Goal: Communication & Community: Answer question/provide support

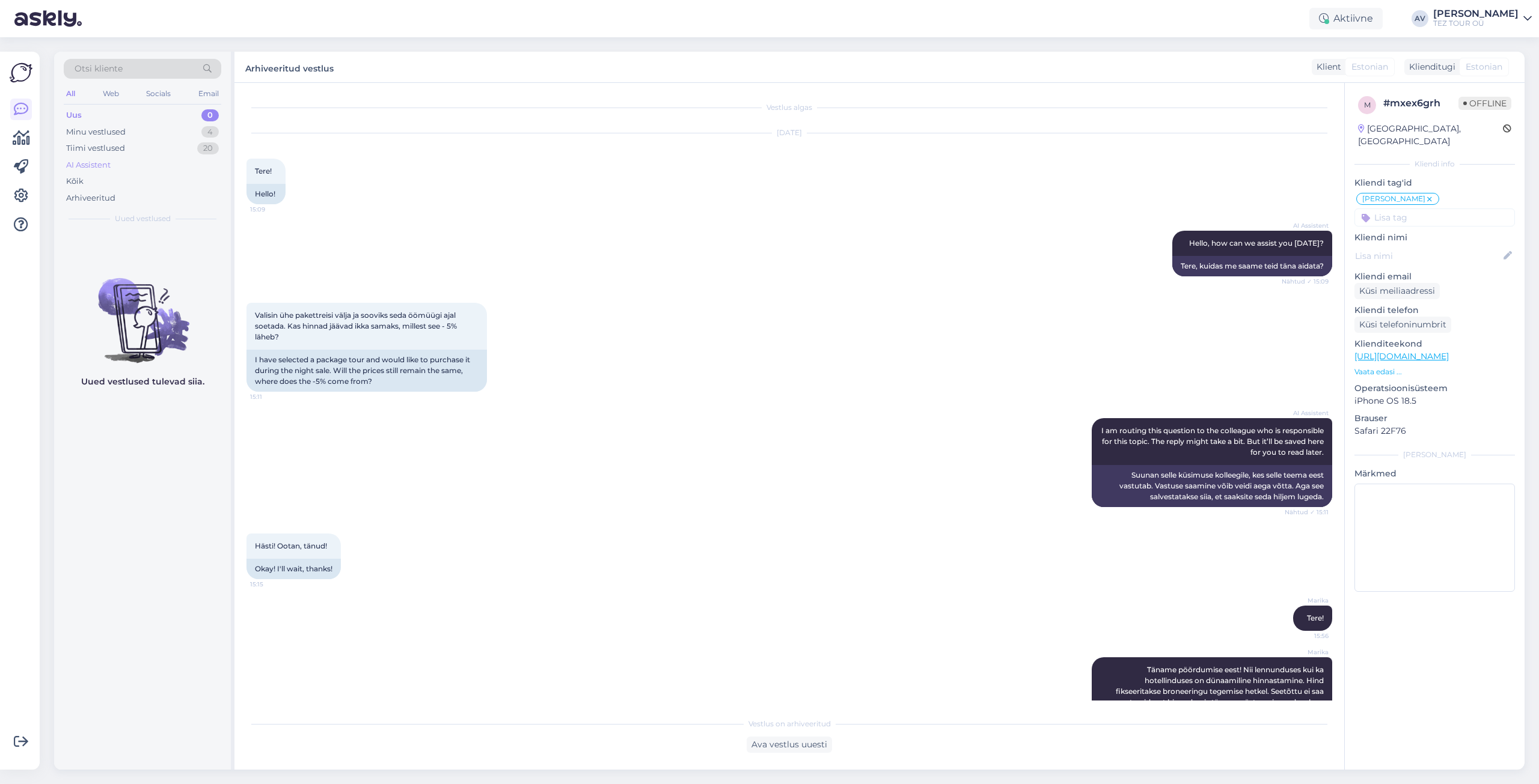
scroll to position [38, 0]
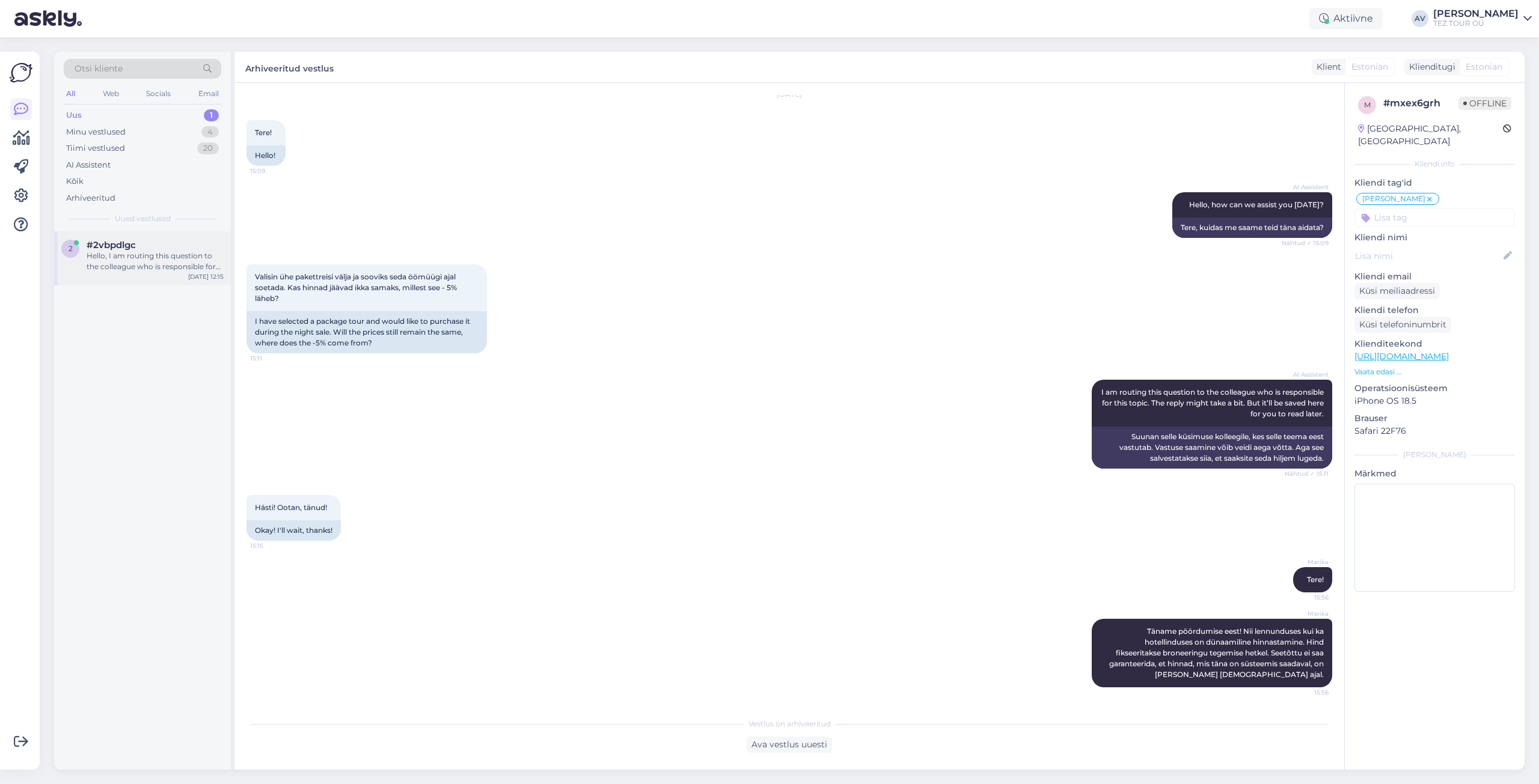
click at [146, 259] on div "Hello, I am routing this question to the colleague who is responsible for this …" at bounding box center [155, 260] width 137 height 21
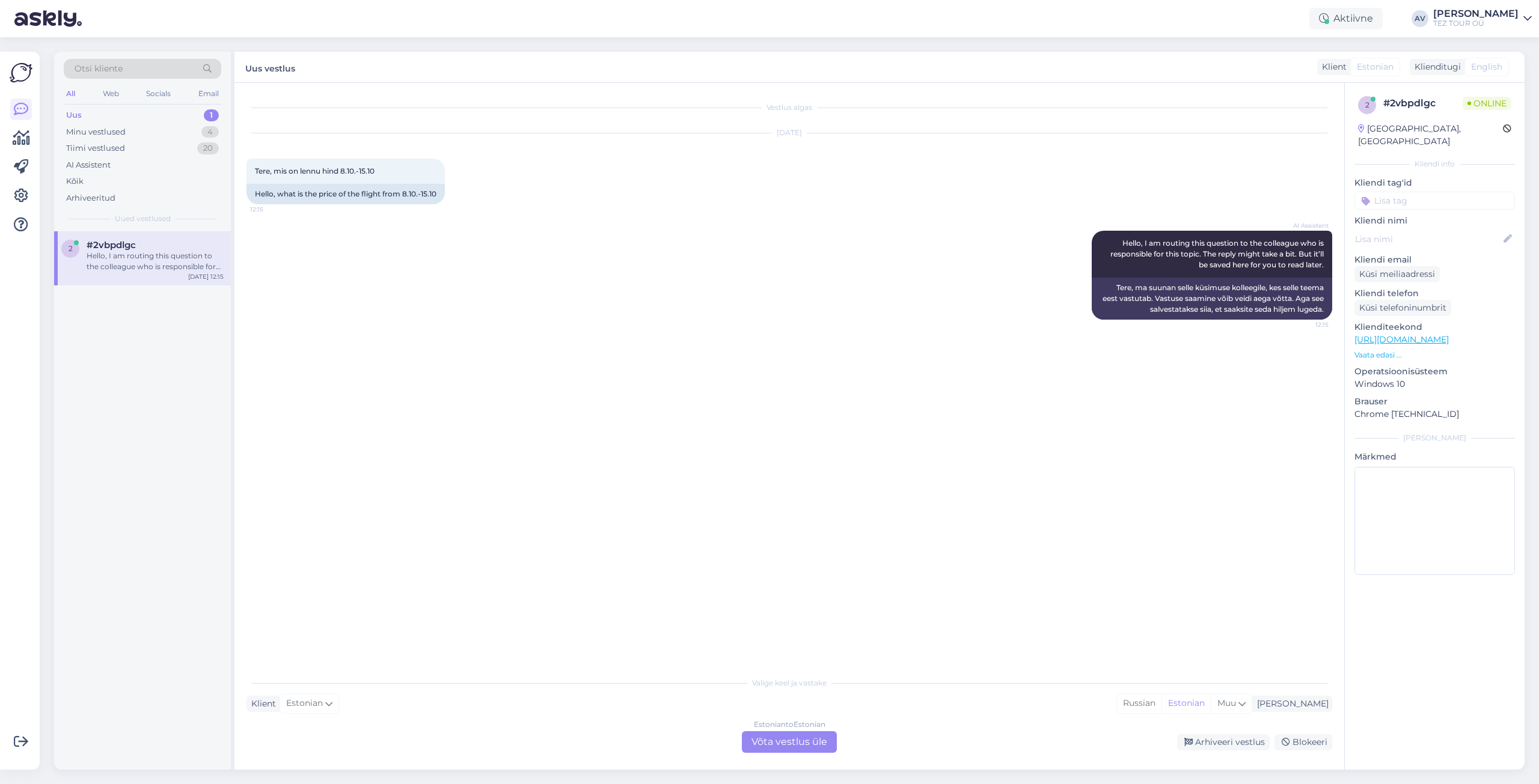
scroll to position [0, 0]
click at [793, 741] on div "Estonian to Estonian Võta vestlus üle" at bounding box center [790, 741] width 95 height 21
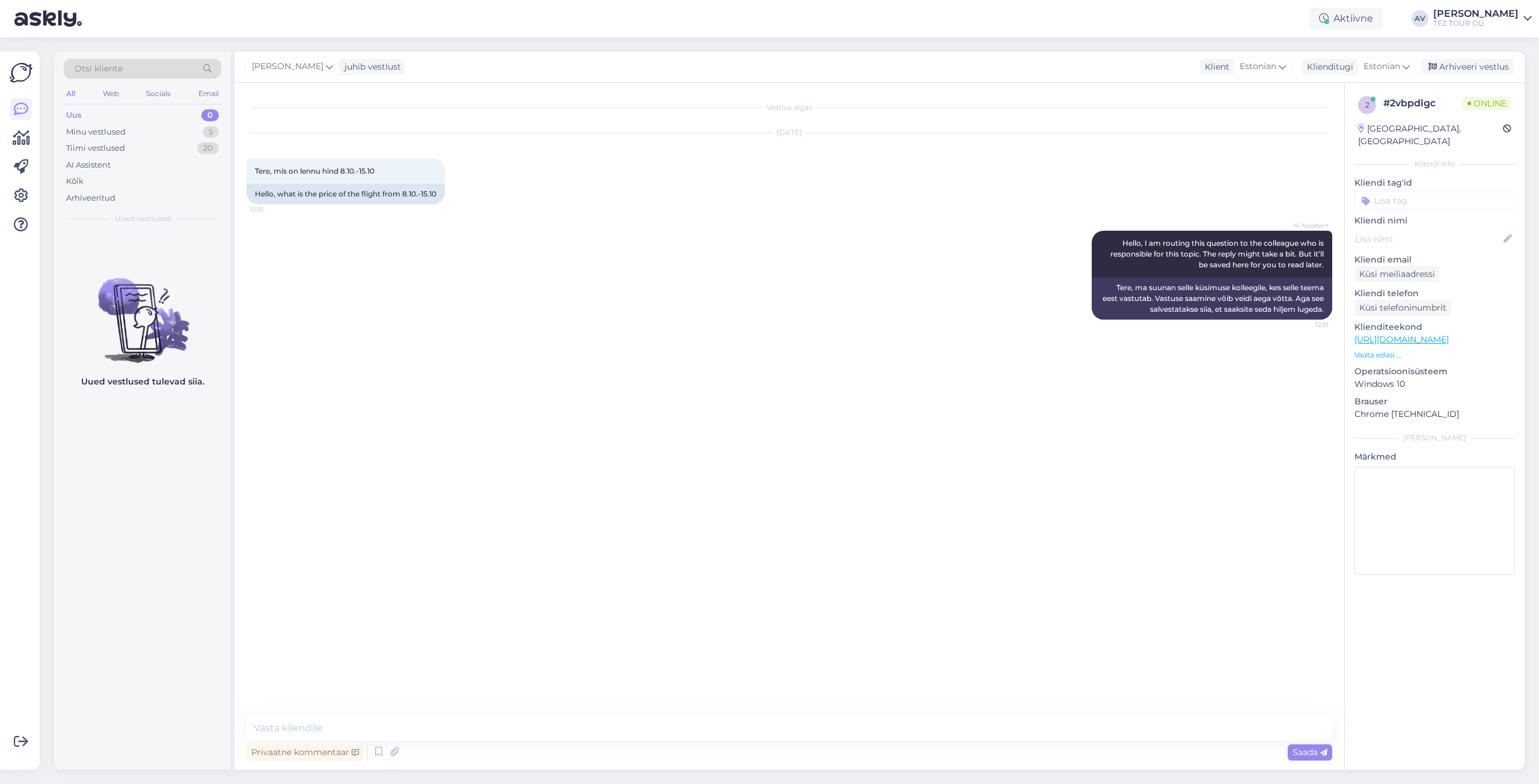
click at [1383, 192] on input at bounding box center [1434, 200] width 160 height 18
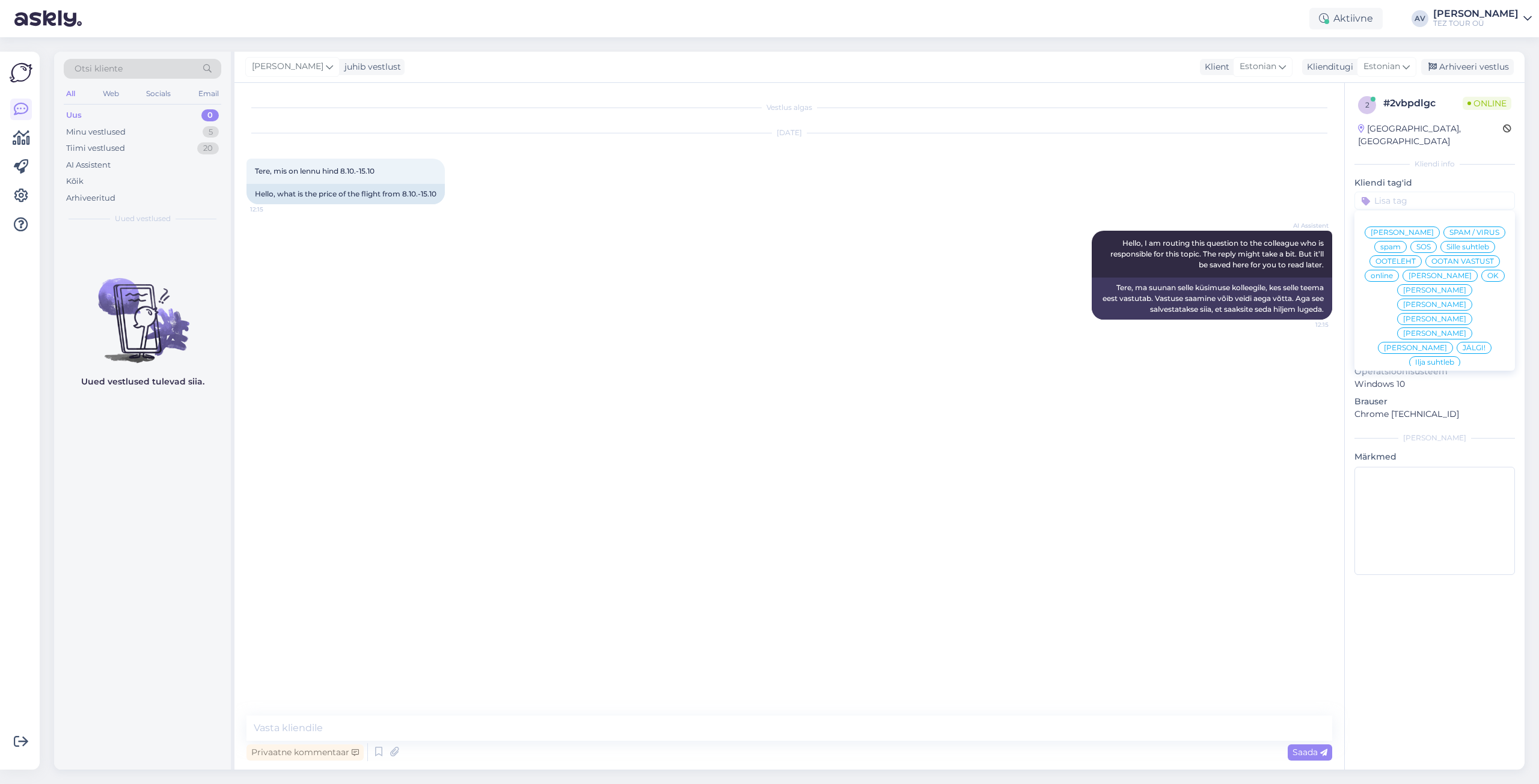
click at [1424, 443] on div "Alla suhtleb" at bounding box center [1435, 449] width 55 height 12
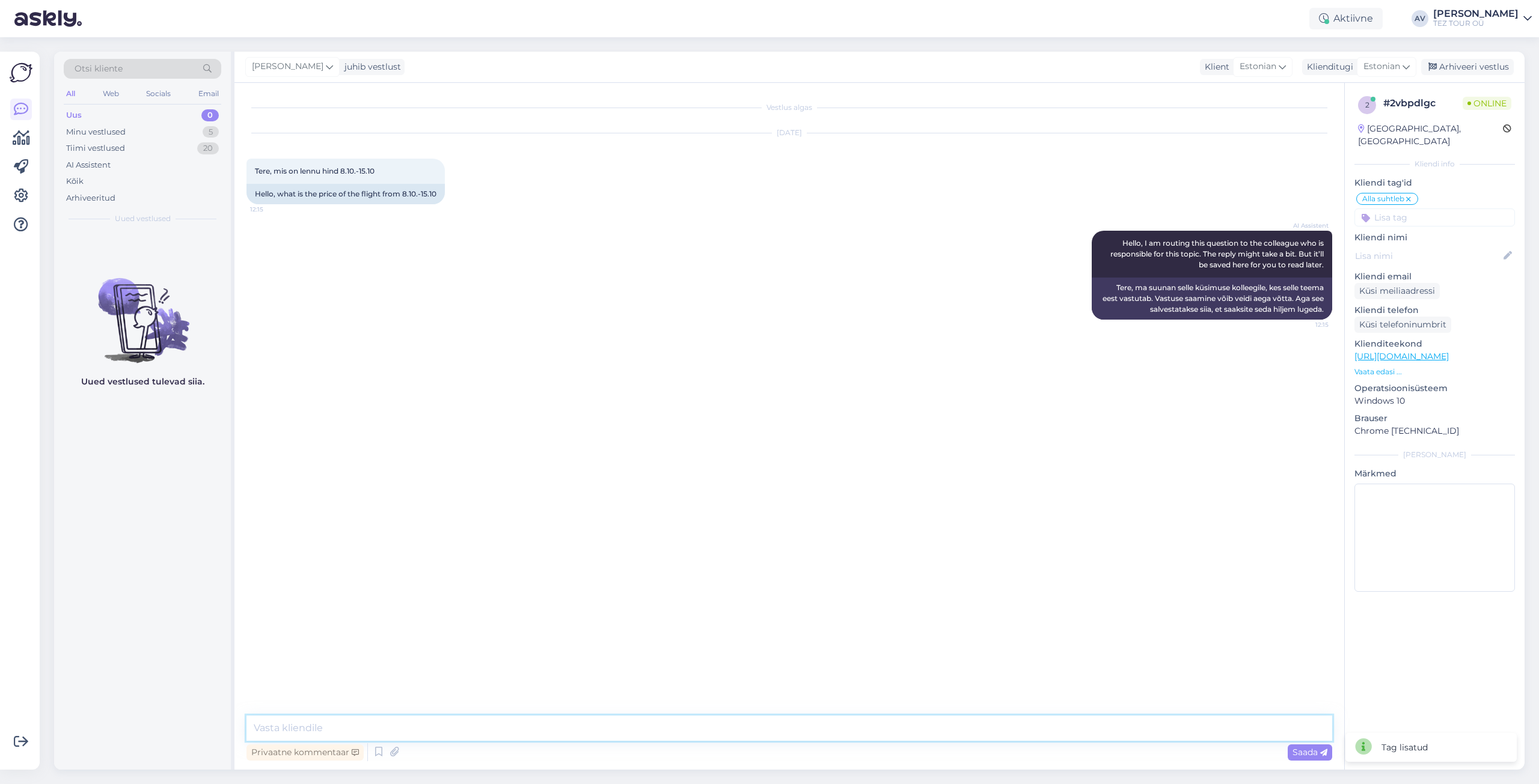
click at [609, 724] on textarea at bounding box center [789, 729] width 1086 height 26
click at [300, 730] on textarea "Tere. Täöanme [PERSON_NAME] päringu eest. Andke palun meile lisaks teda, kuhu p…" at bounding box center [789, 729] width 1086 height 26
click at [296, 729] on textarea "Tere. Tänme Teid päringu eest. Andke palun meile lisaks teda, kuhu planeerite r…" at bounding box center [789, 729] width 1086 height 26
type textarea "Tere. Täname Teid päringu eest. Andke palun meile lisaks teda, kuhu planeerite …"
click at [1318, 753] on span "Saada" at bounding box center [1310, 752] width 35 height 11
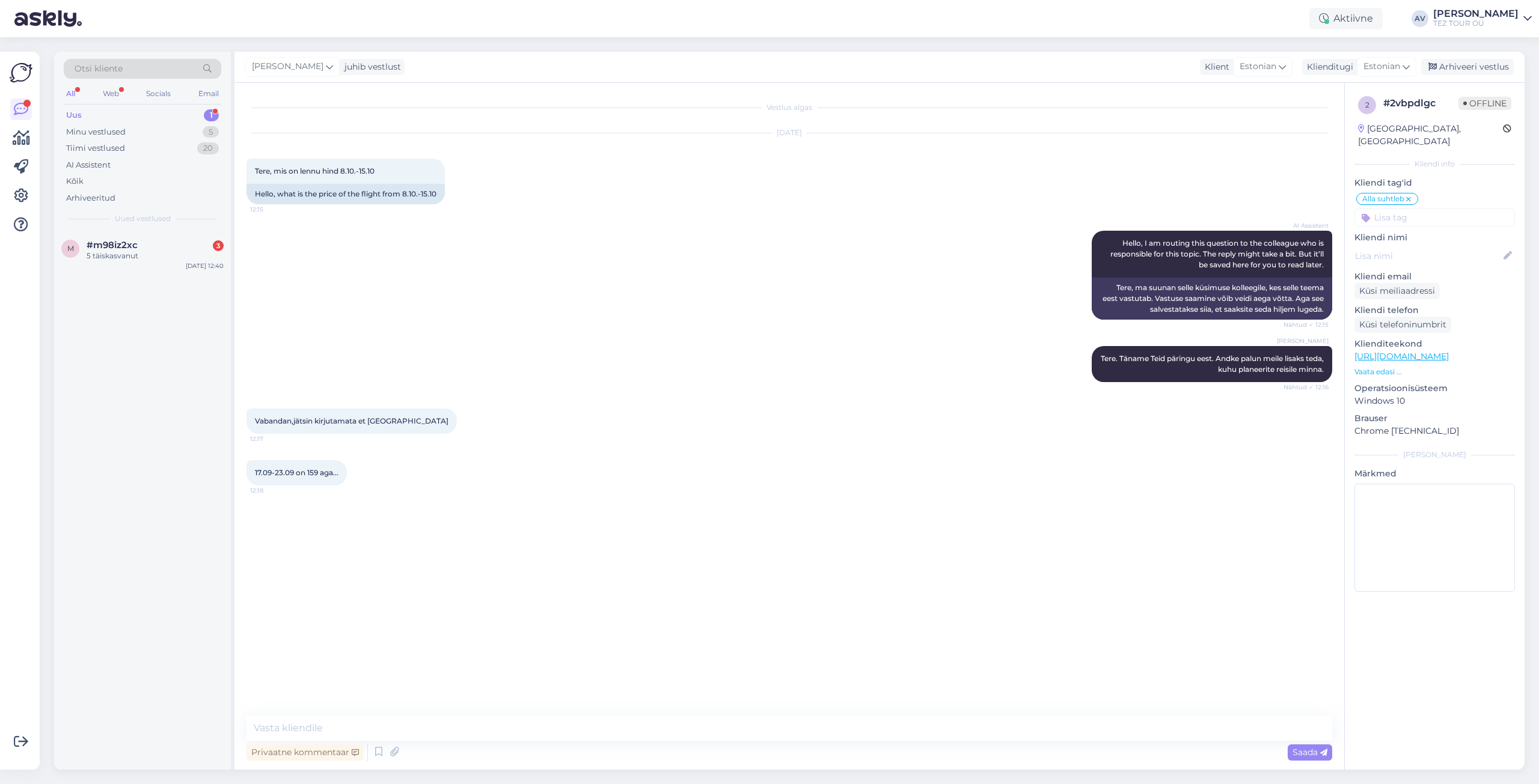
click at [97, 209] on div "Otsi kliente All Web Socials Email Uus 1 Minu vestlused 5 Tiimi vestlused 20 AI…" at bounding box center [143, 141] width 177 height 180
click at [105, 241] on span "#m98iz2xc" at bounding box center [112, 245] width 51 height 11
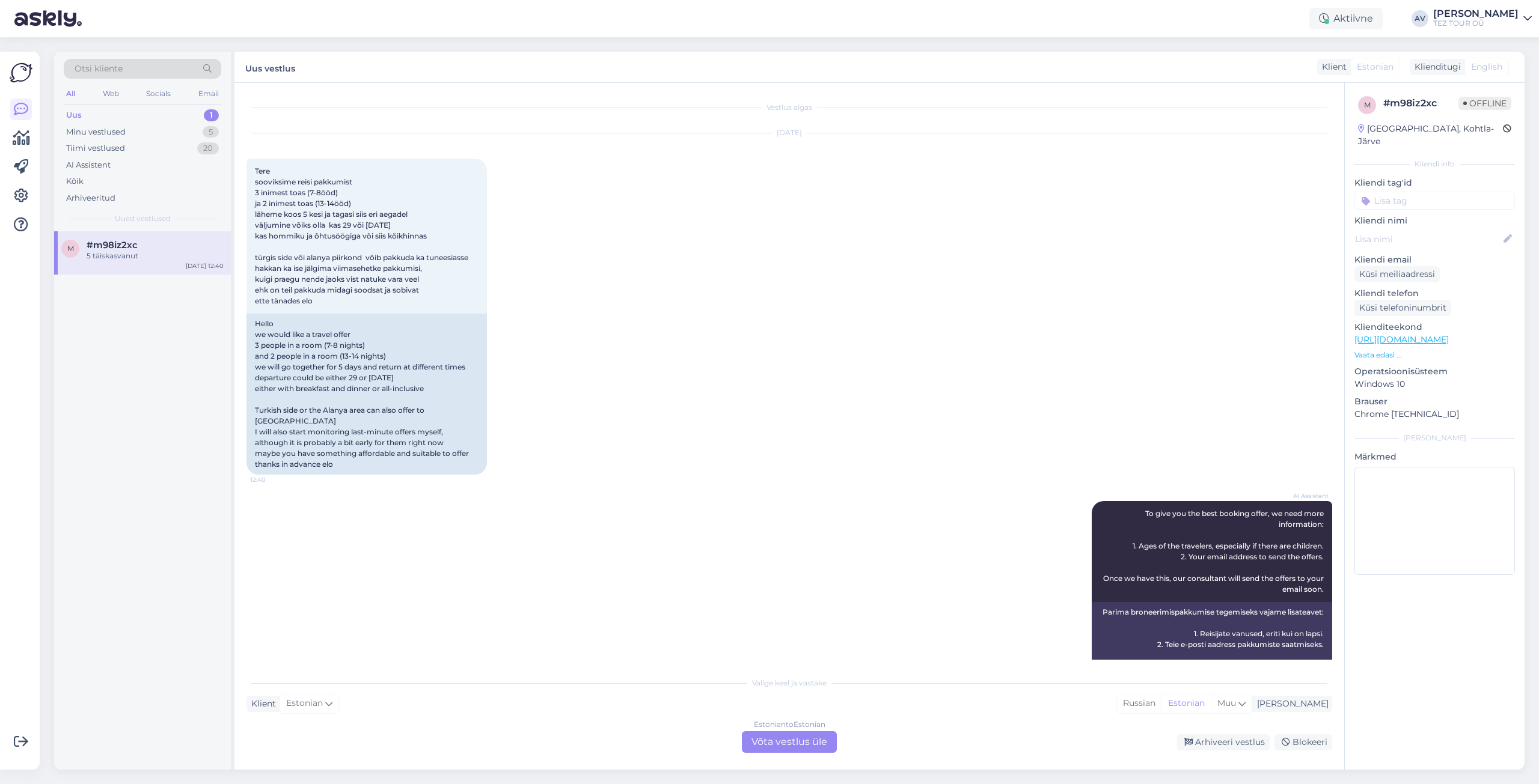
scroll to position [26, 0]
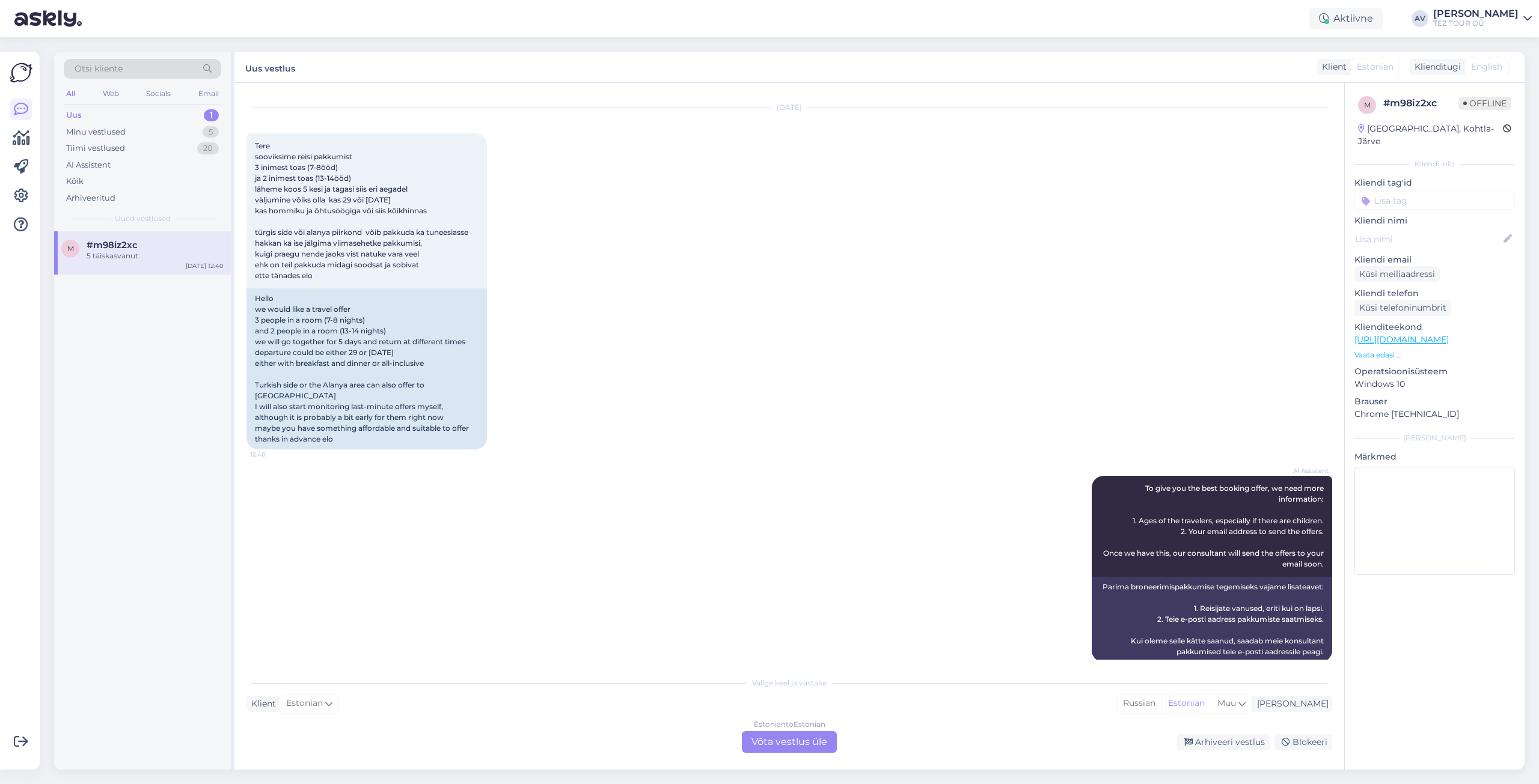
click at [809, 743] on div "Estonian to Estonian Võta vestlus üle" at bounding box center [790, 741] width 95 height 21
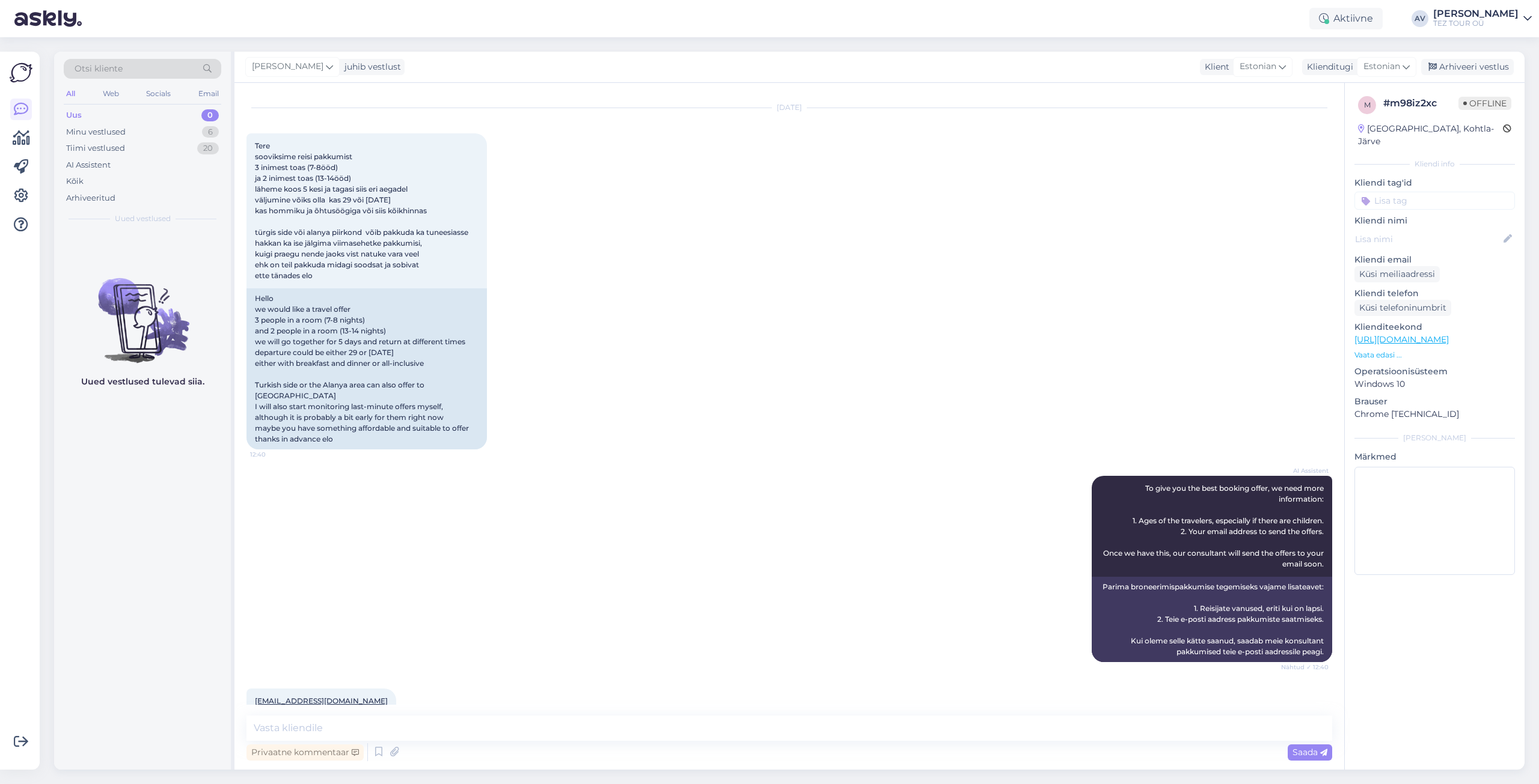
click at [1379, 192] on input at bounding box center [1434, 200] width 160 height 18
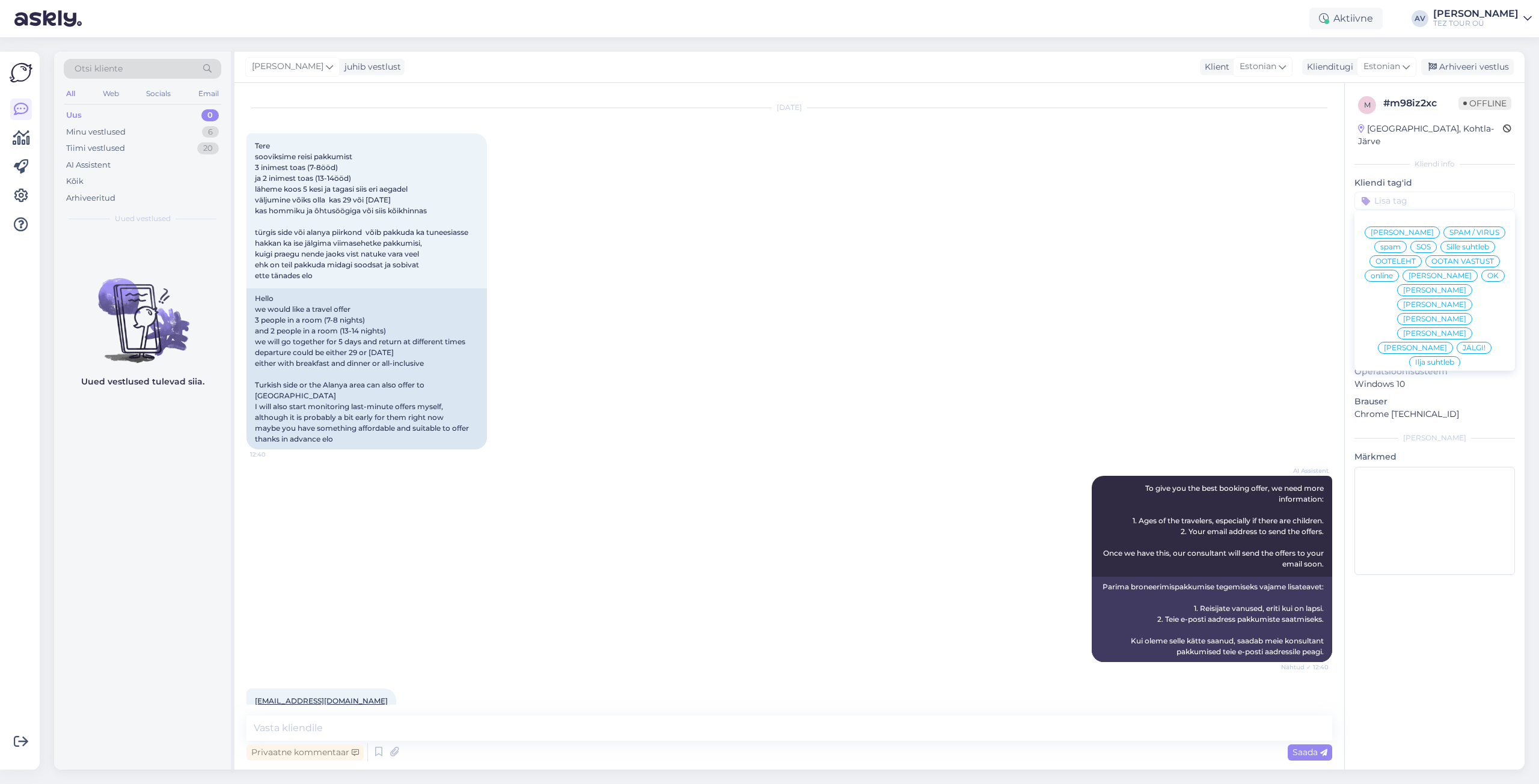
click at [1418, 445] on span "Alla suhtleb" at bounding box center [1434, 449] width 42 height 7
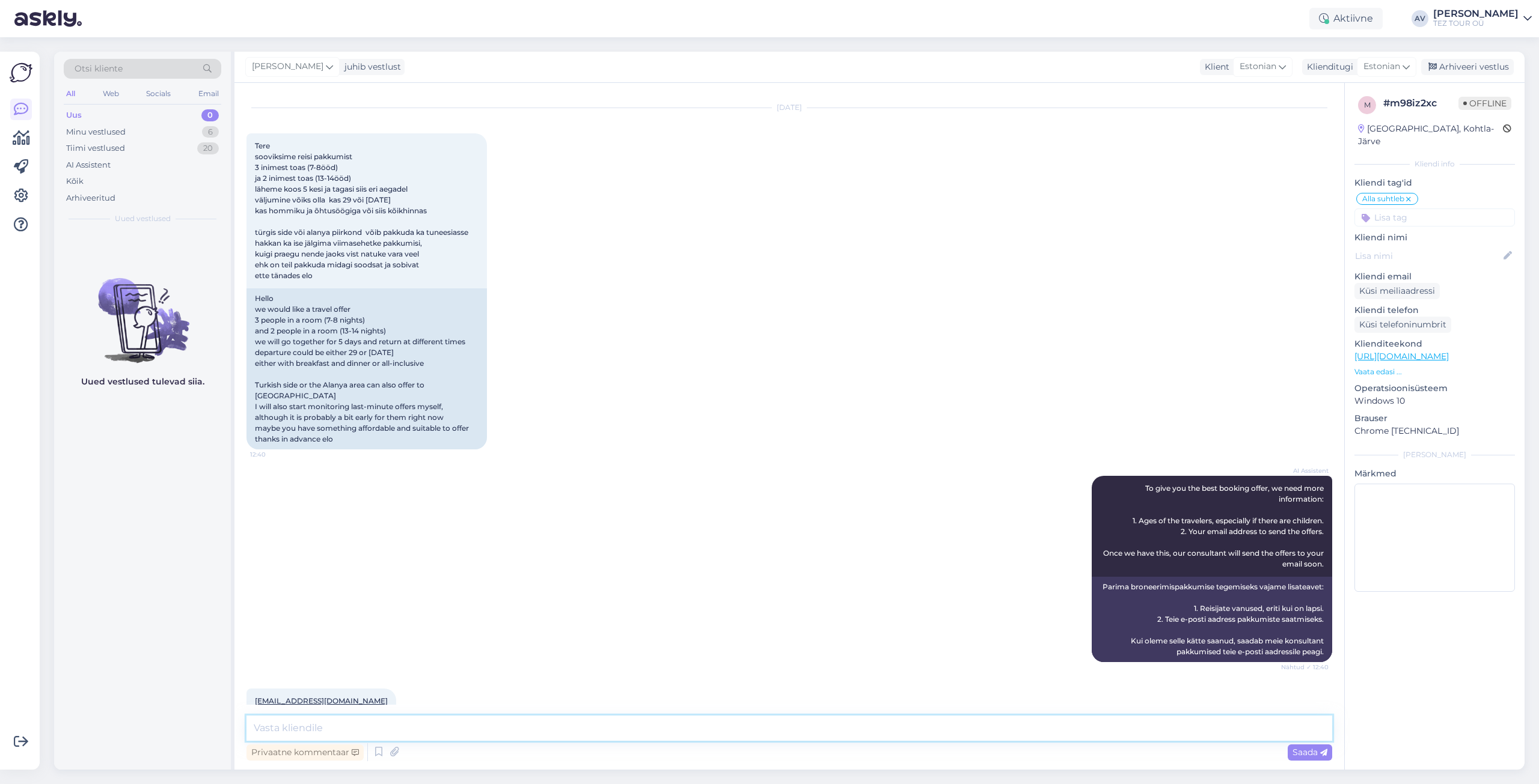
click at [698, 724] on textarea at bounding box center [789, 729] width 1086 height 26
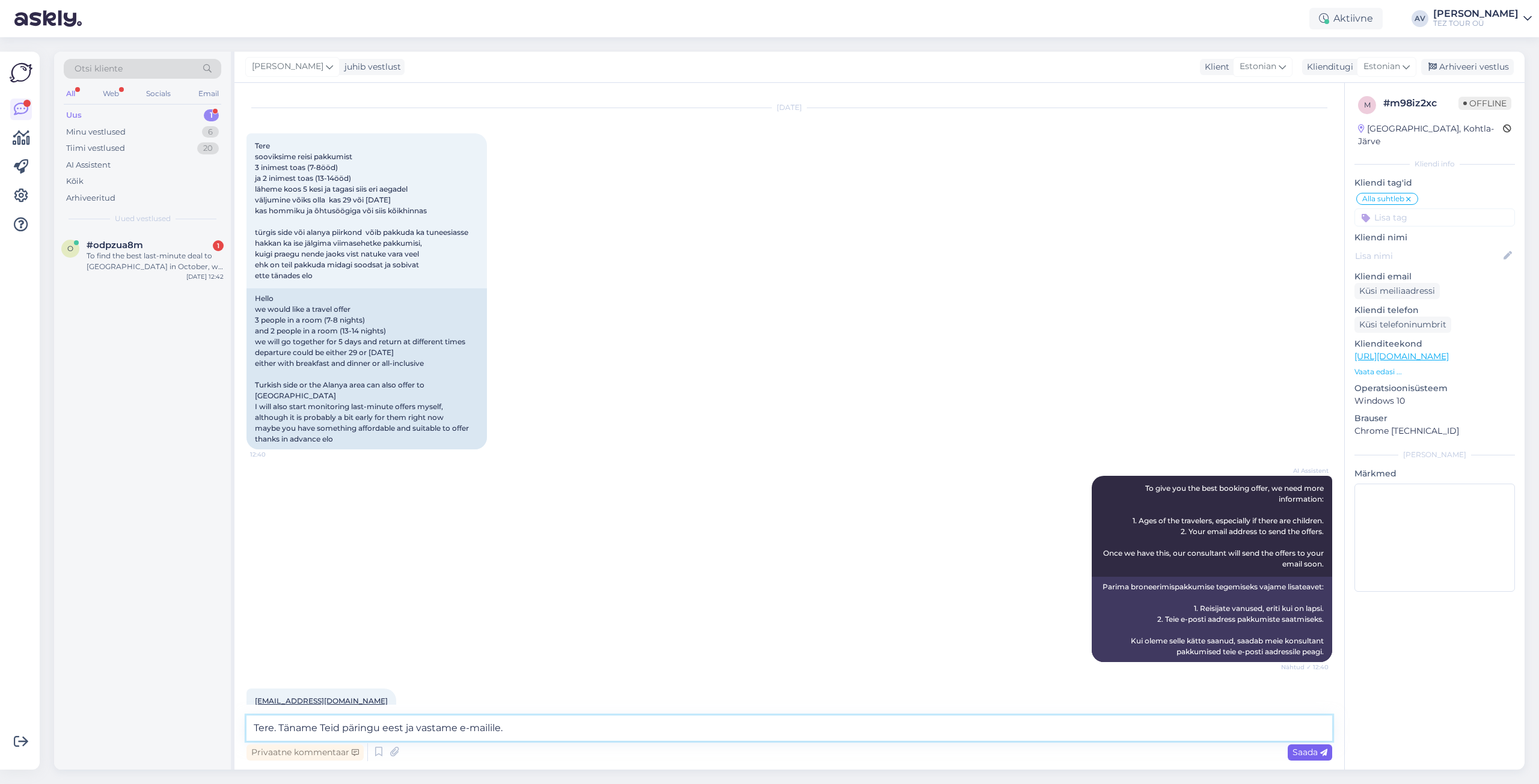
type textarea "Tere. Täname Teid päringu eest ja vastame e-mailile."
click at [1307, 755] on span "Saada" at bounding box center [1310, 752] width 35 height 11
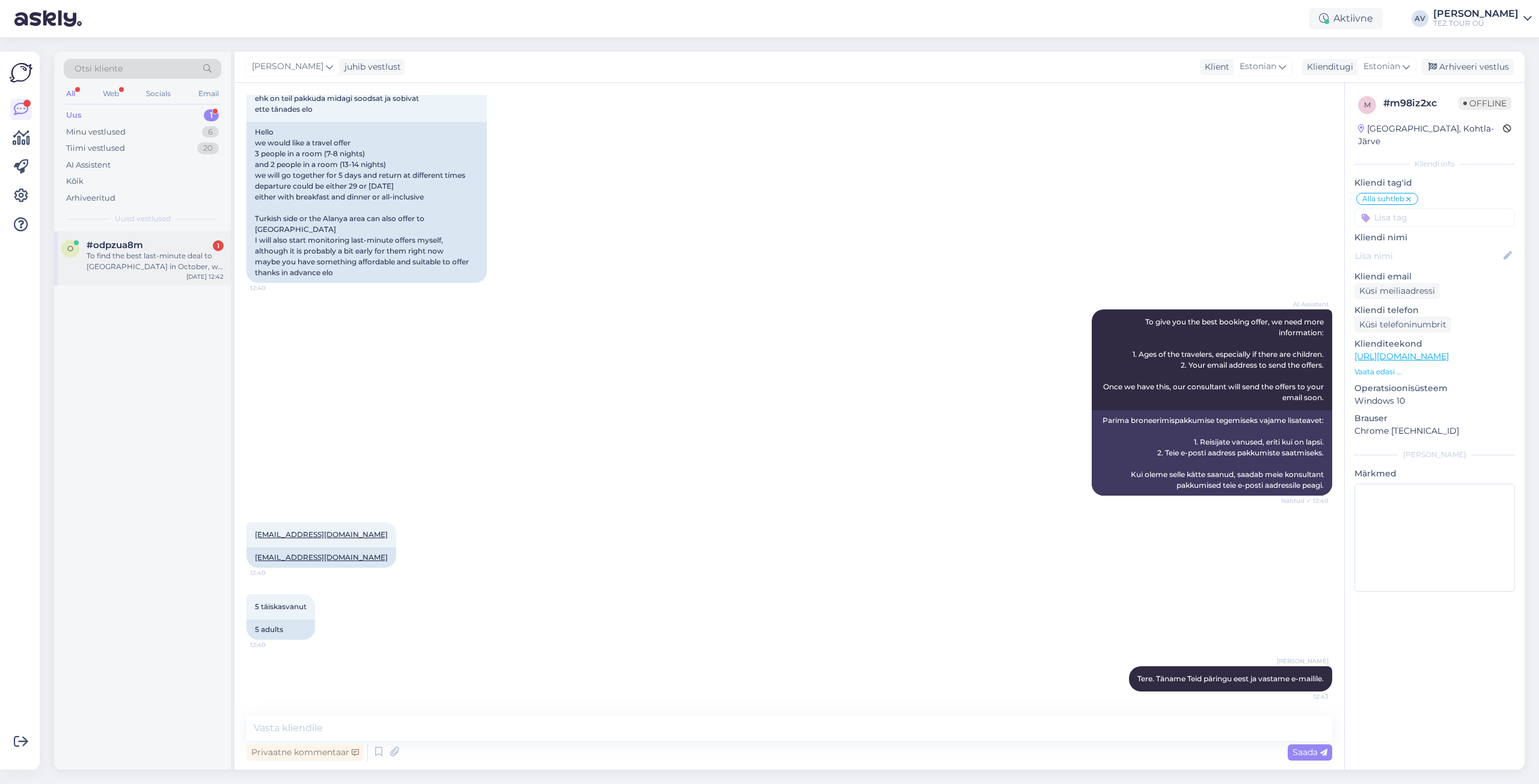
click at [67, 240] on div "o" at bounding box center [70, 249] width 18 height 18
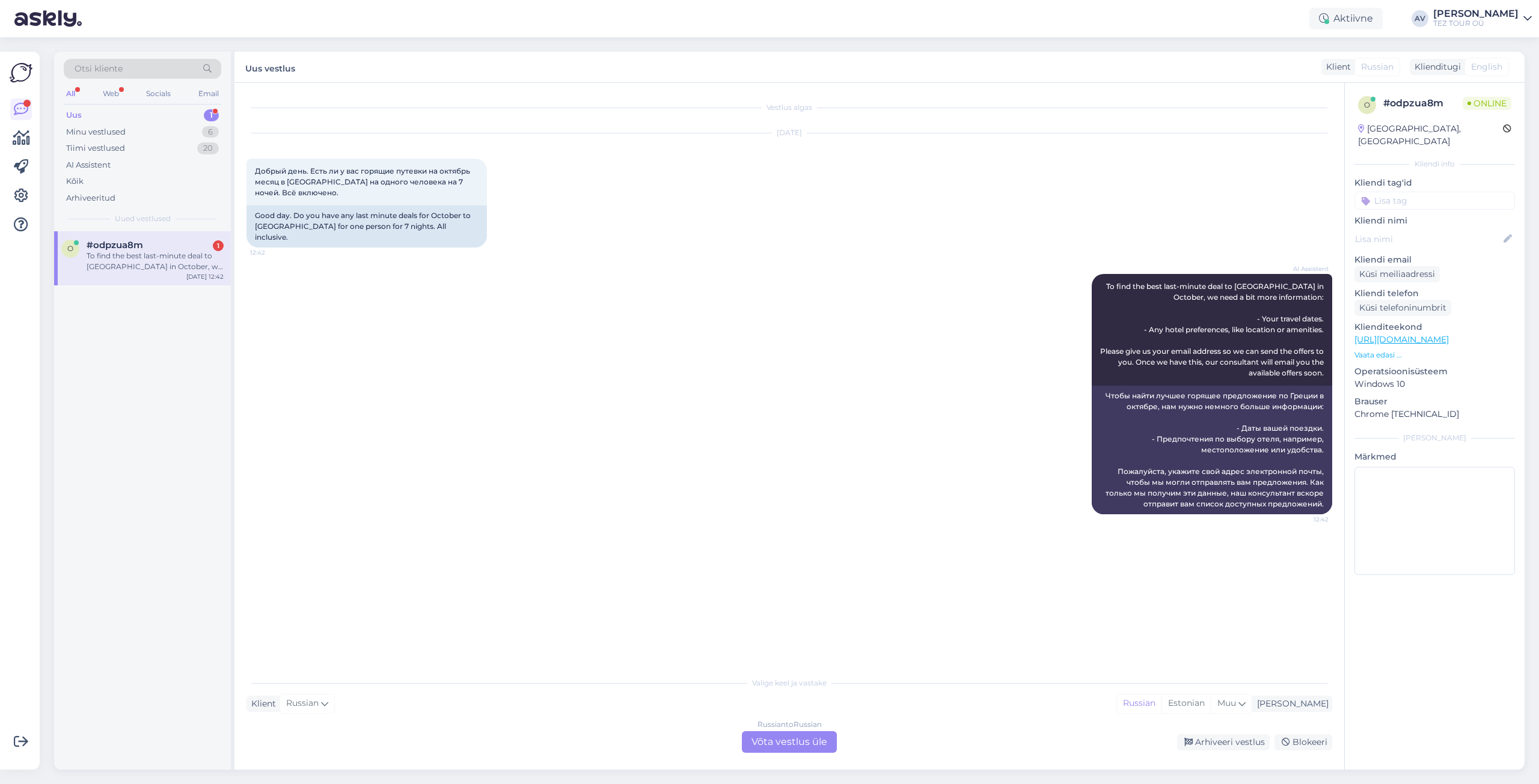
click at [797, 744] on div "Russian to Russian Võta vestlus üle" at bounding box center [790, 741] width 95 height 21
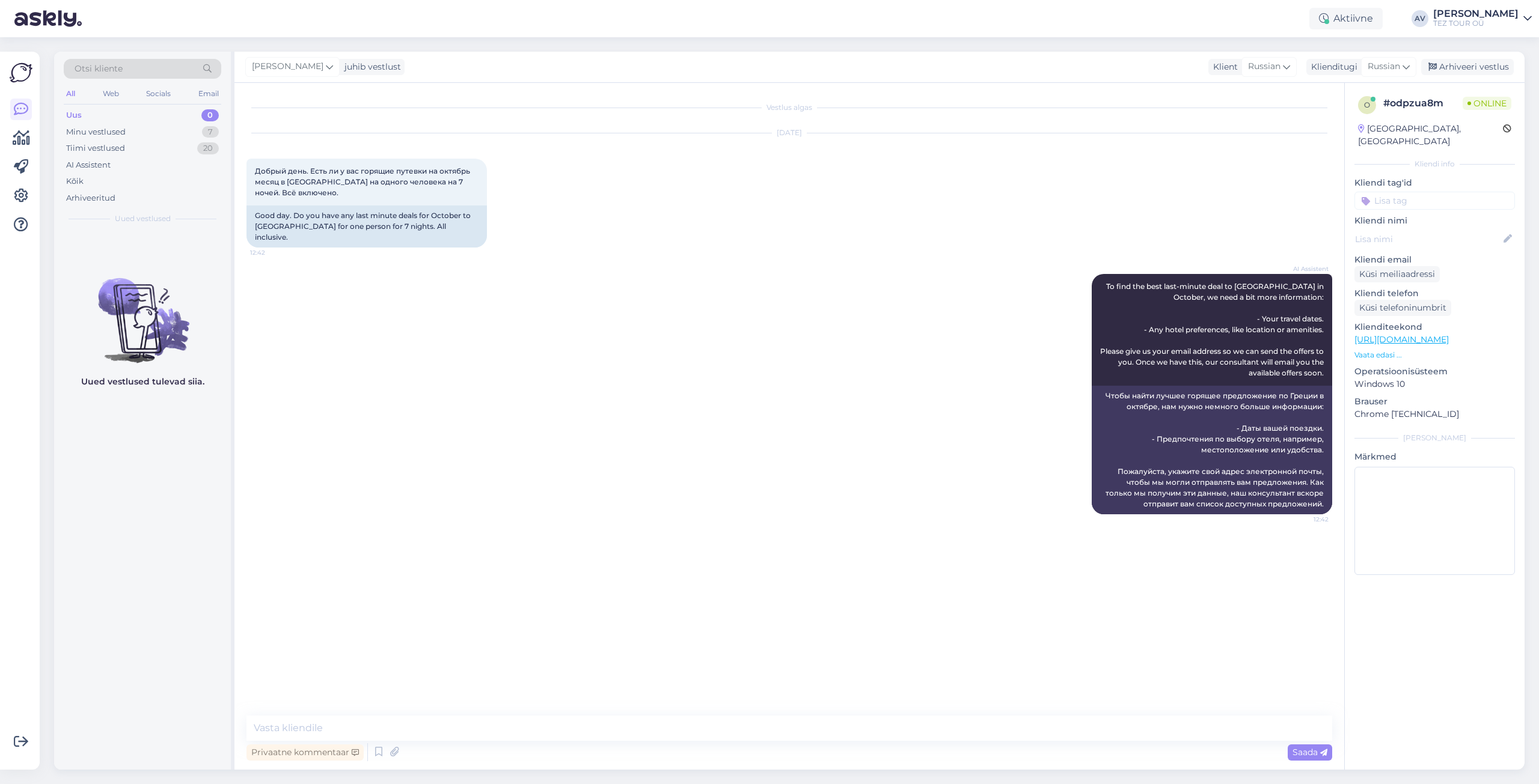
click at [1397, 192] on input at bounding box center [1434, 200] width 160 height 18
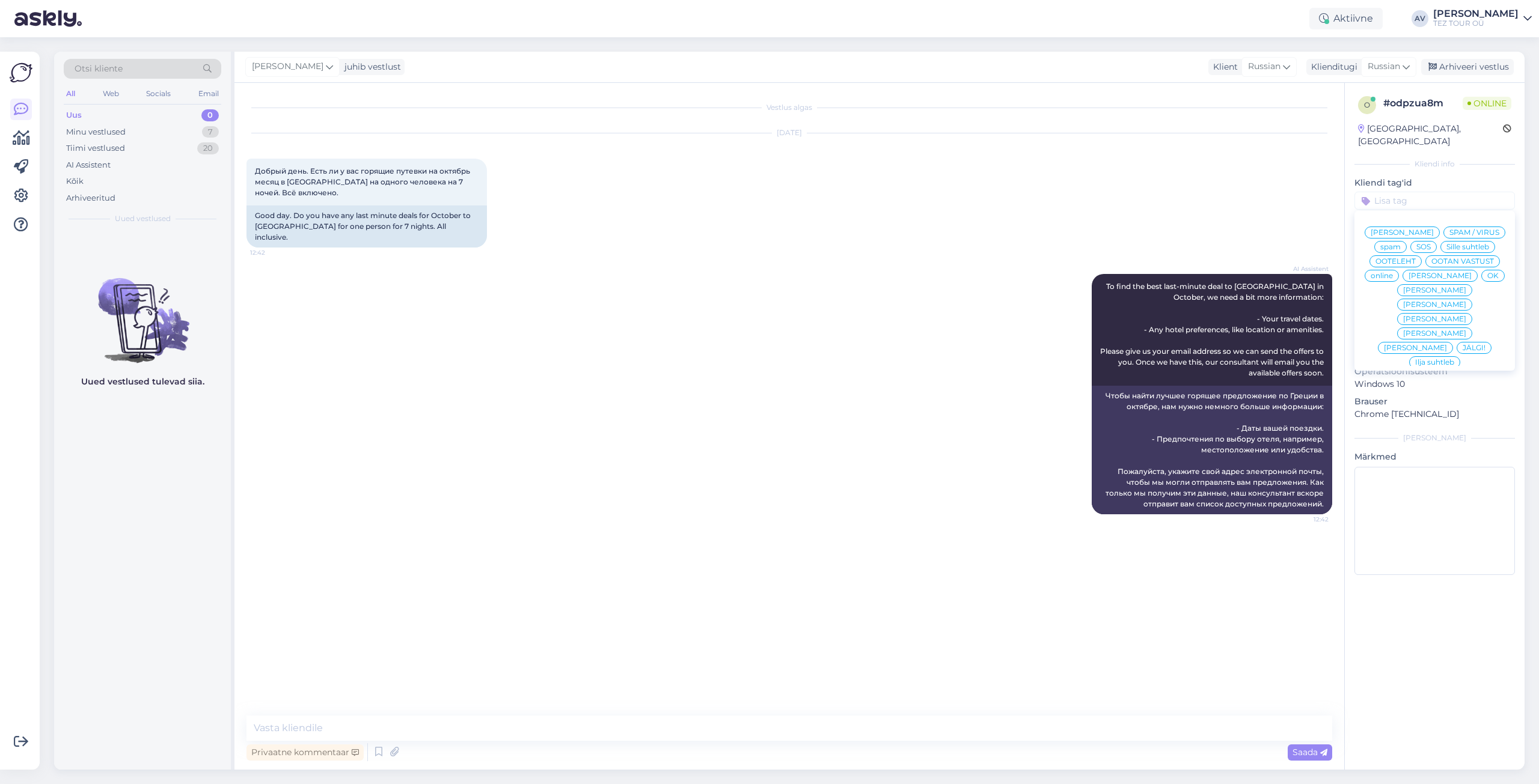
click at [1414, 445] on span "Alla suhtleb" at bounding box center [1434, 449] width 42 height 7
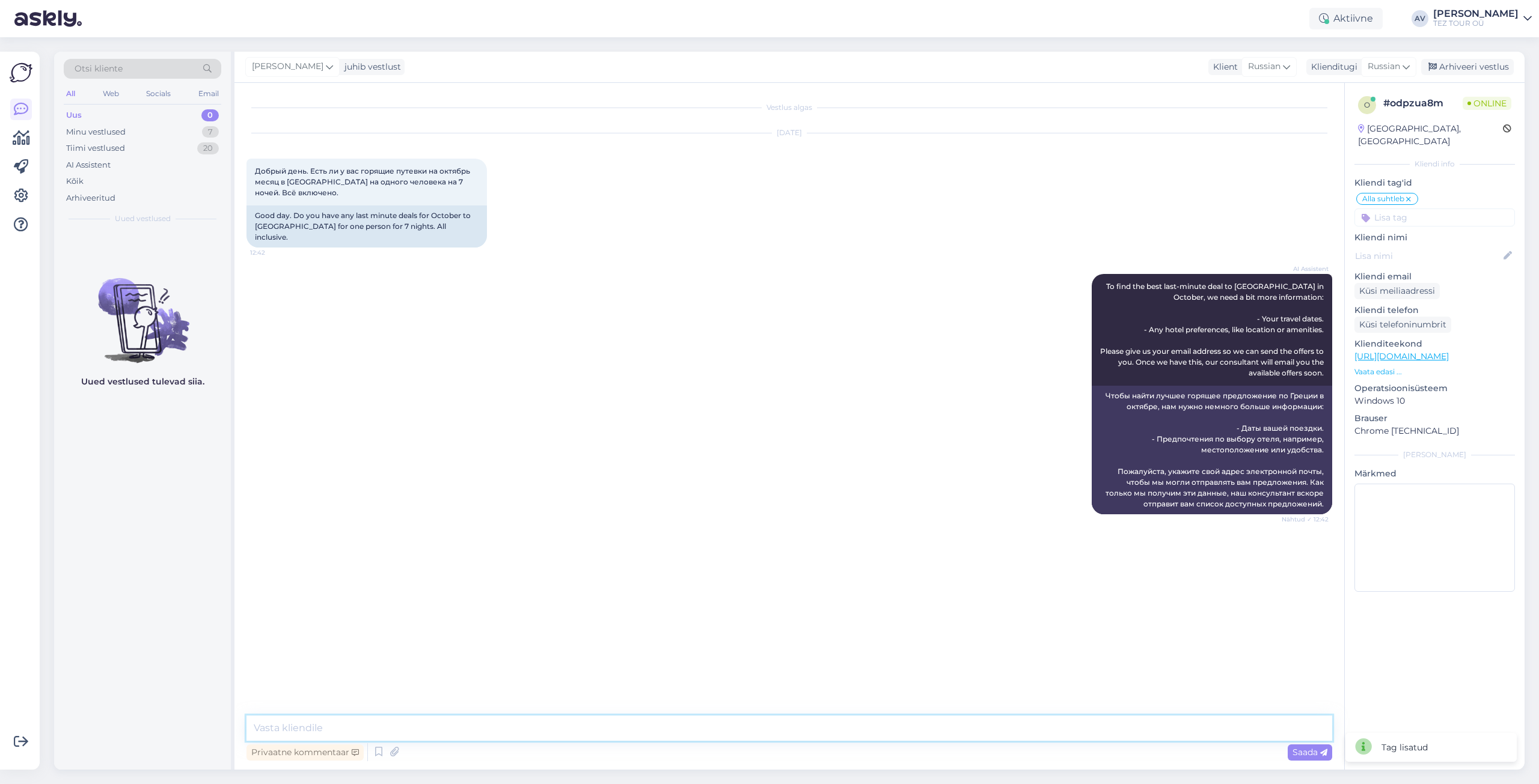
click at [1004, 725] on textarea at bounding box center [789, 729] width 1086 height 26
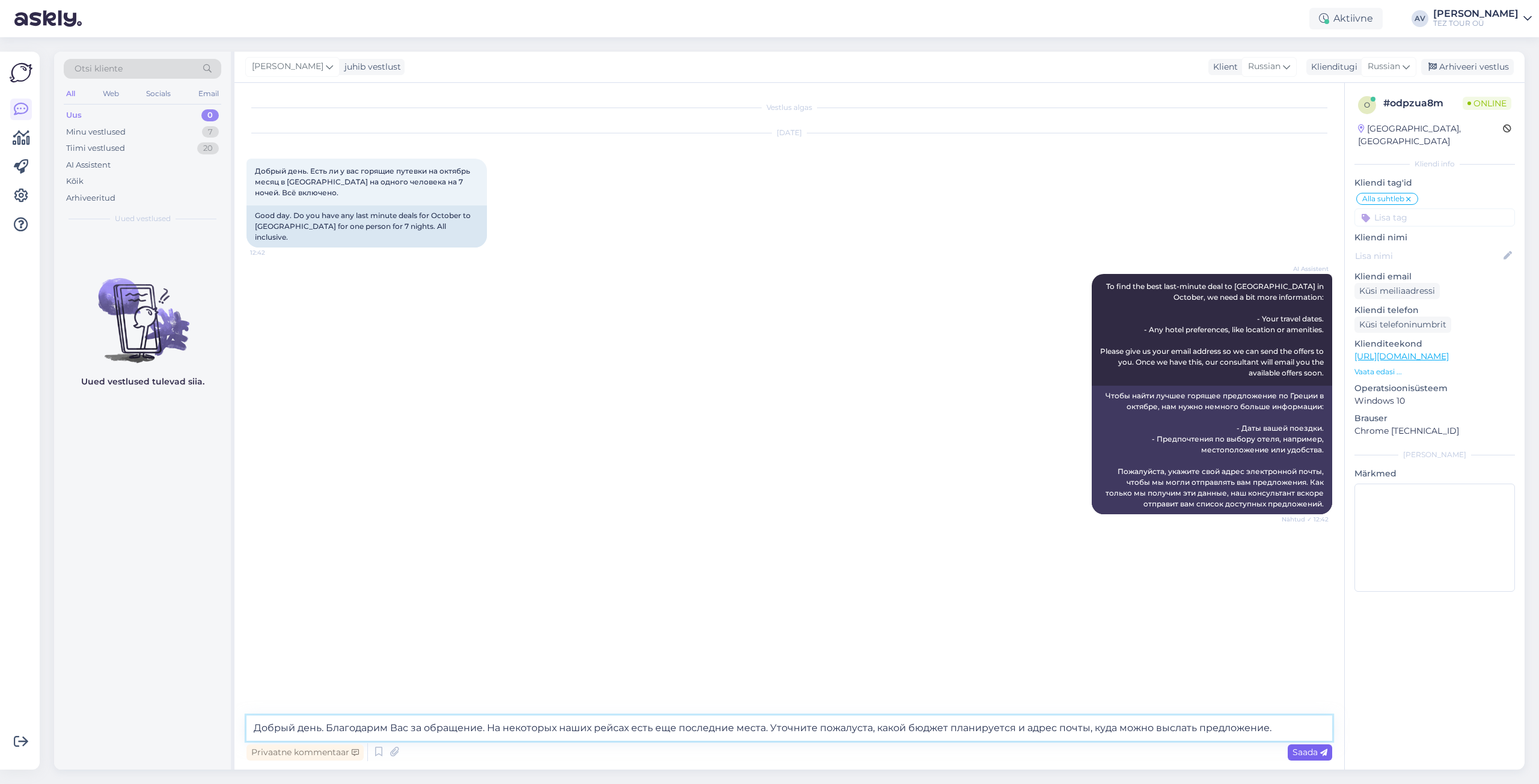
type textarea "Добрый день. Благодарим Вас за обращение. На некоторых наших рейсах есть еще по…"
click at [1317, 752] on span "Saada" at bounding box center [1310, 752] width 35 height 11
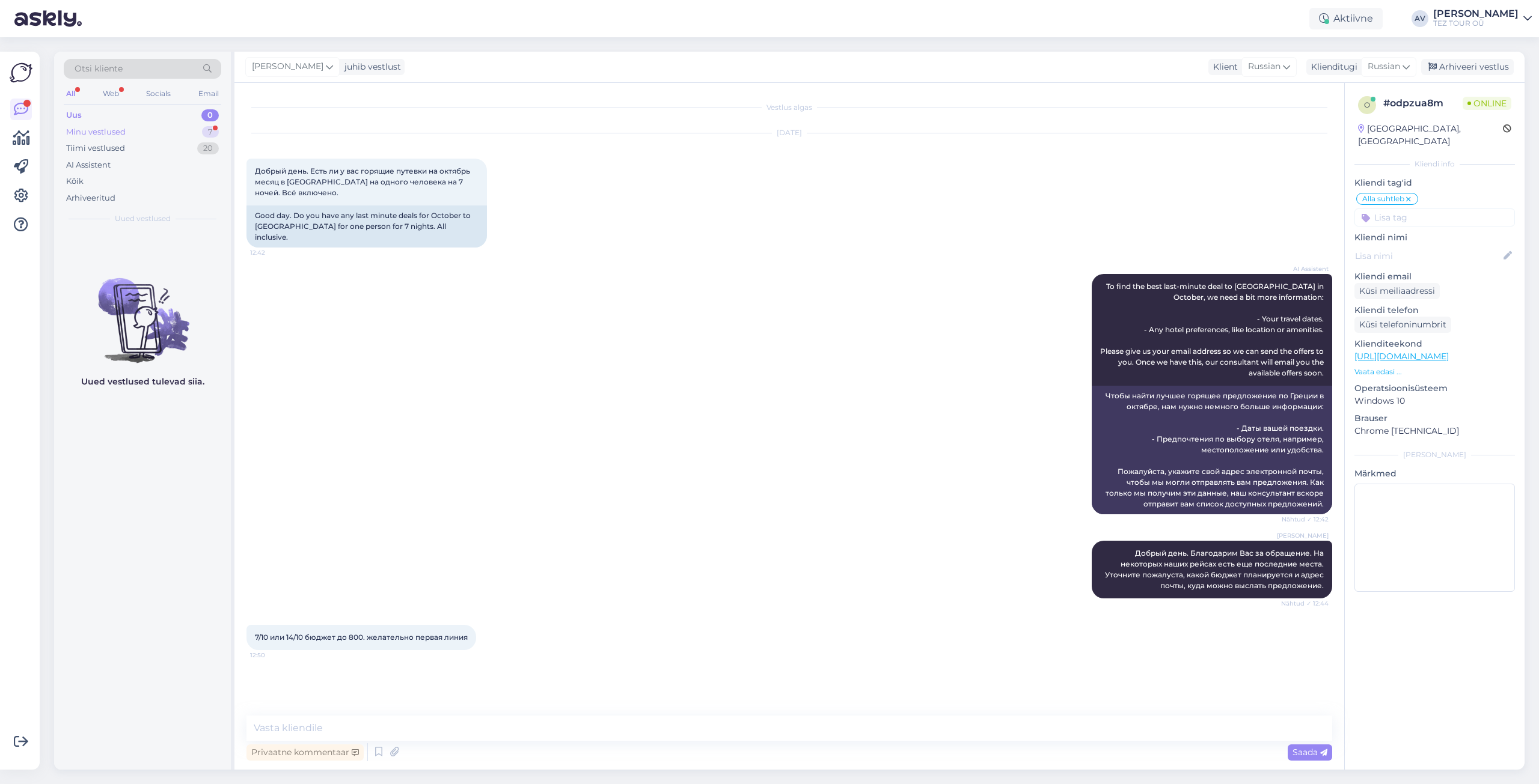
click at [136, 128] on div "Minu vestlused 7" at bounding box center [142, 132] width 158 height 17
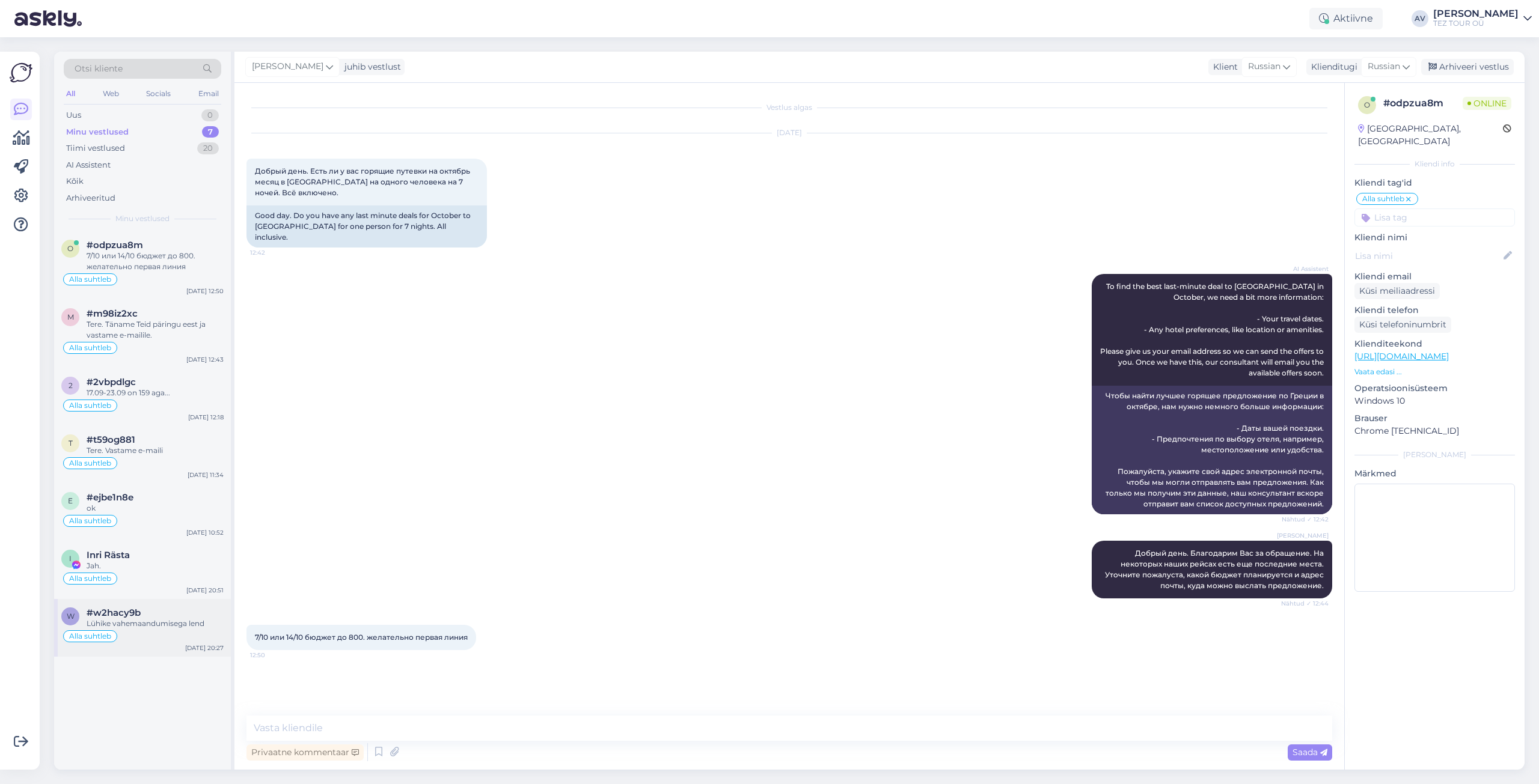
click at [131, 615] on span "#w2hacy9b" at bounding box center [114, 613] width 55 height 11
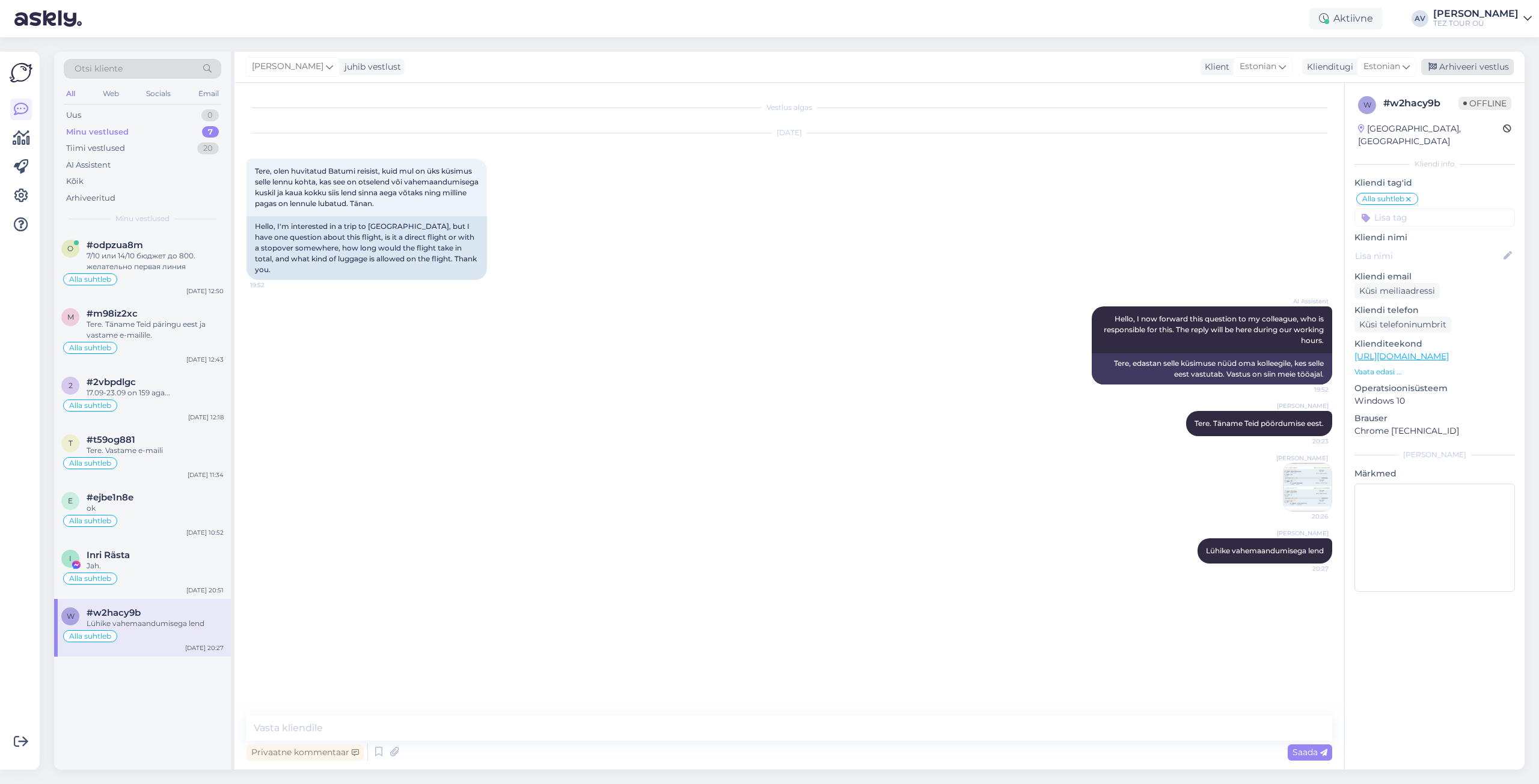
click at [1480, 62] on div "Arhiveeri vestlus" at bounding box center [1467, 66] width 93 height 16
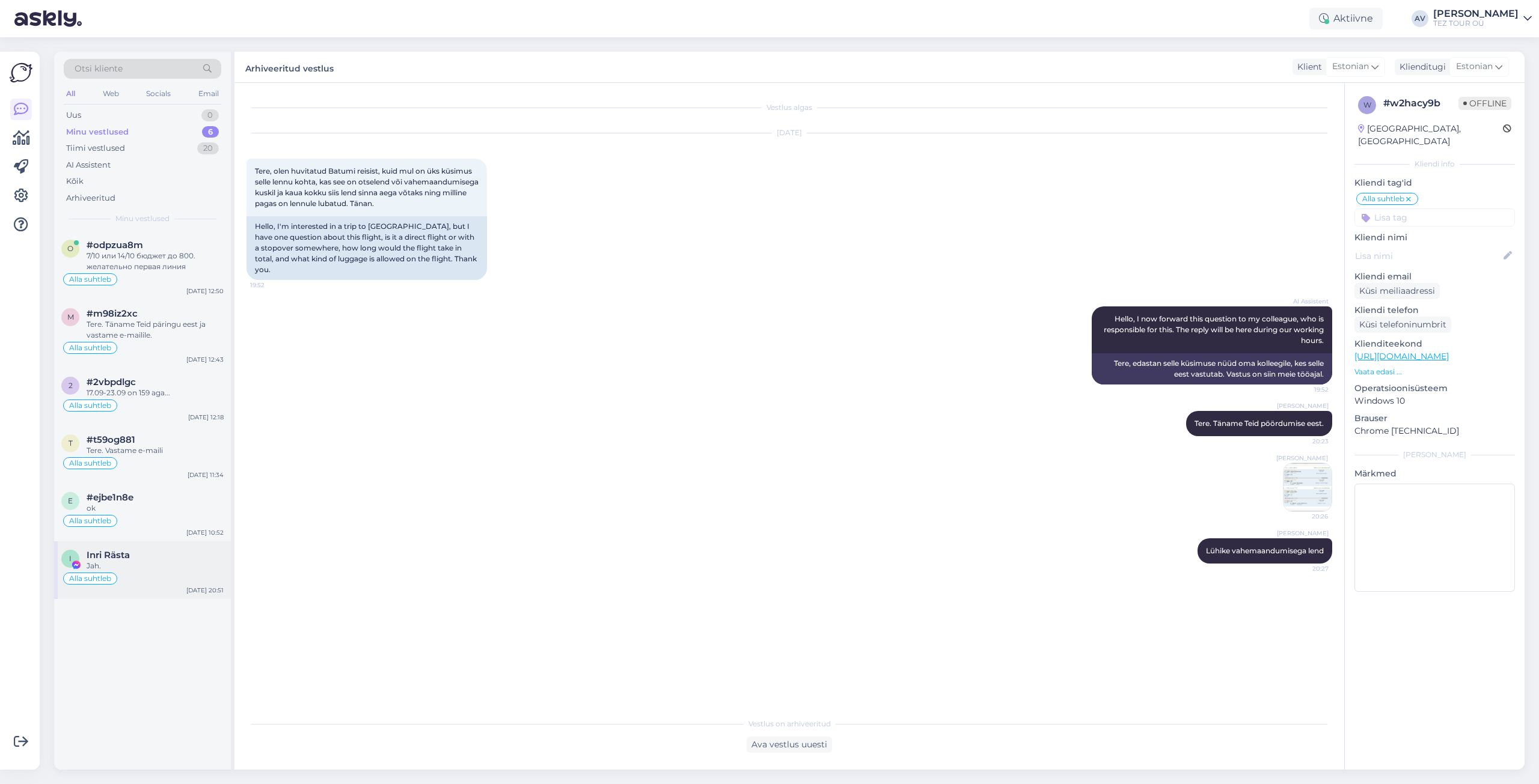
click at [109, 565] on div "Jah." at bounding box center [155, 566] width 137 height 11
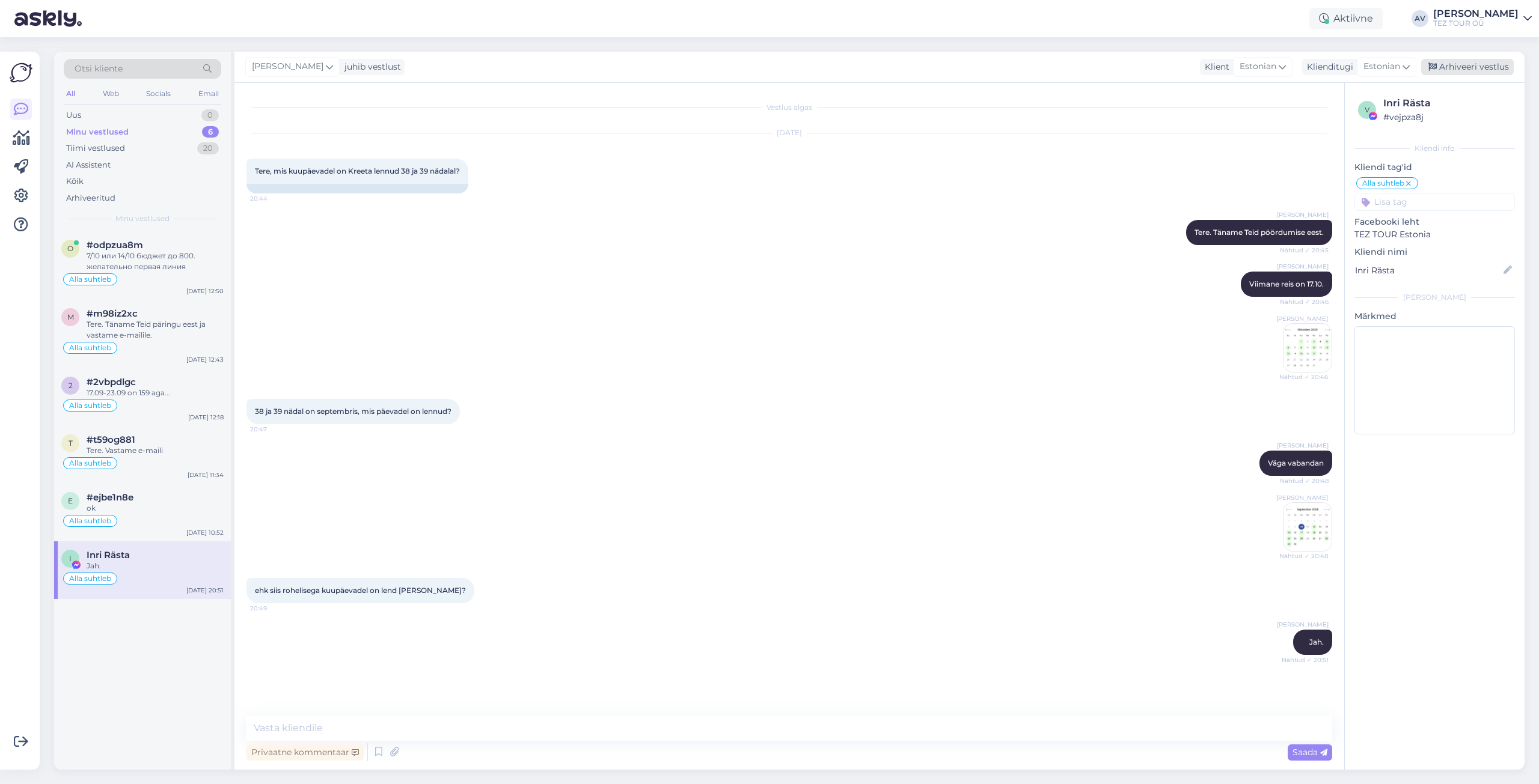
click at [1459, 65] on div "Arhiveeri vestlus" at bounding box center [1467, 66] width 93 height 16
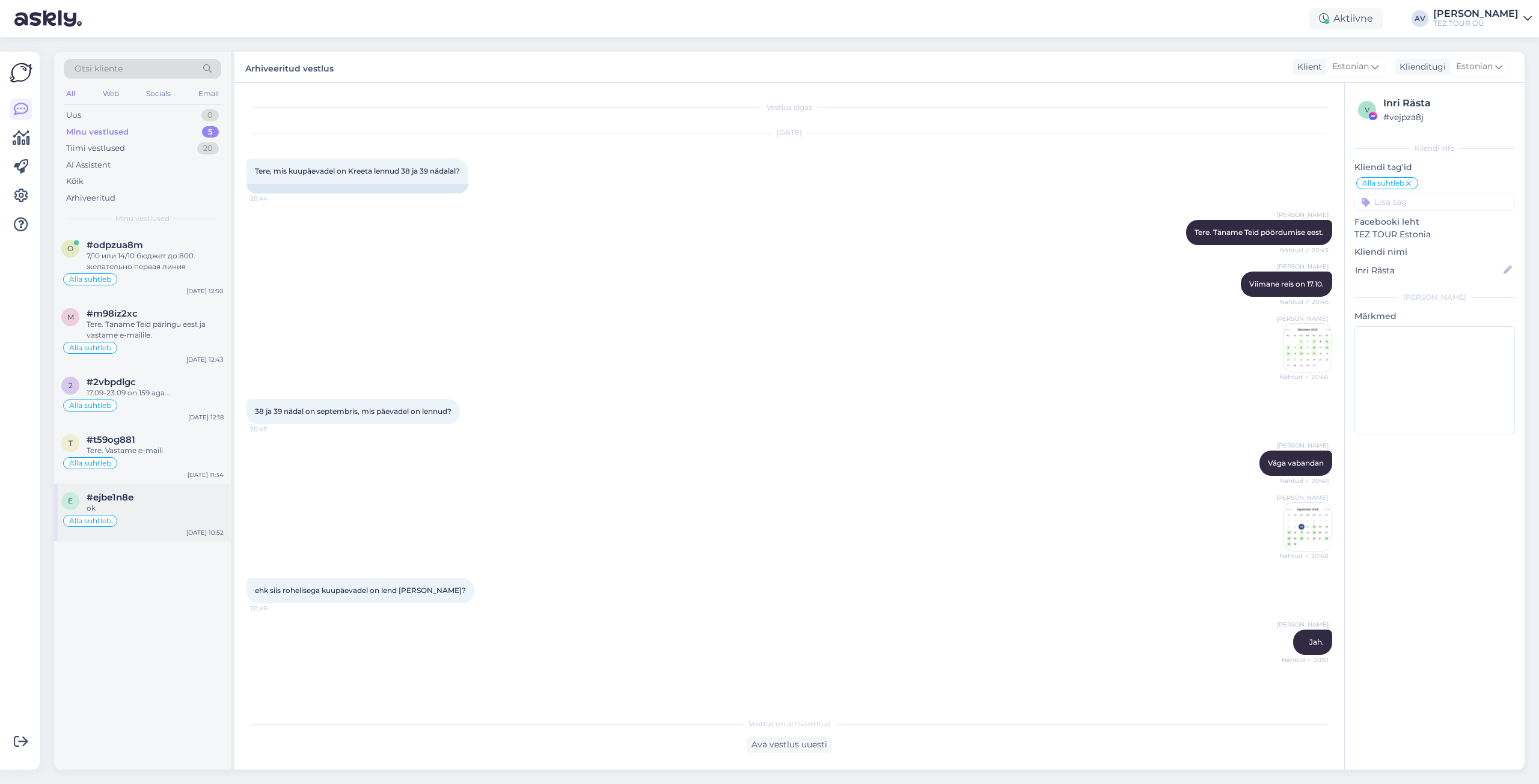
click at [119, 507] on div "ok" at bounding box center [155, 508] width 137 height 11
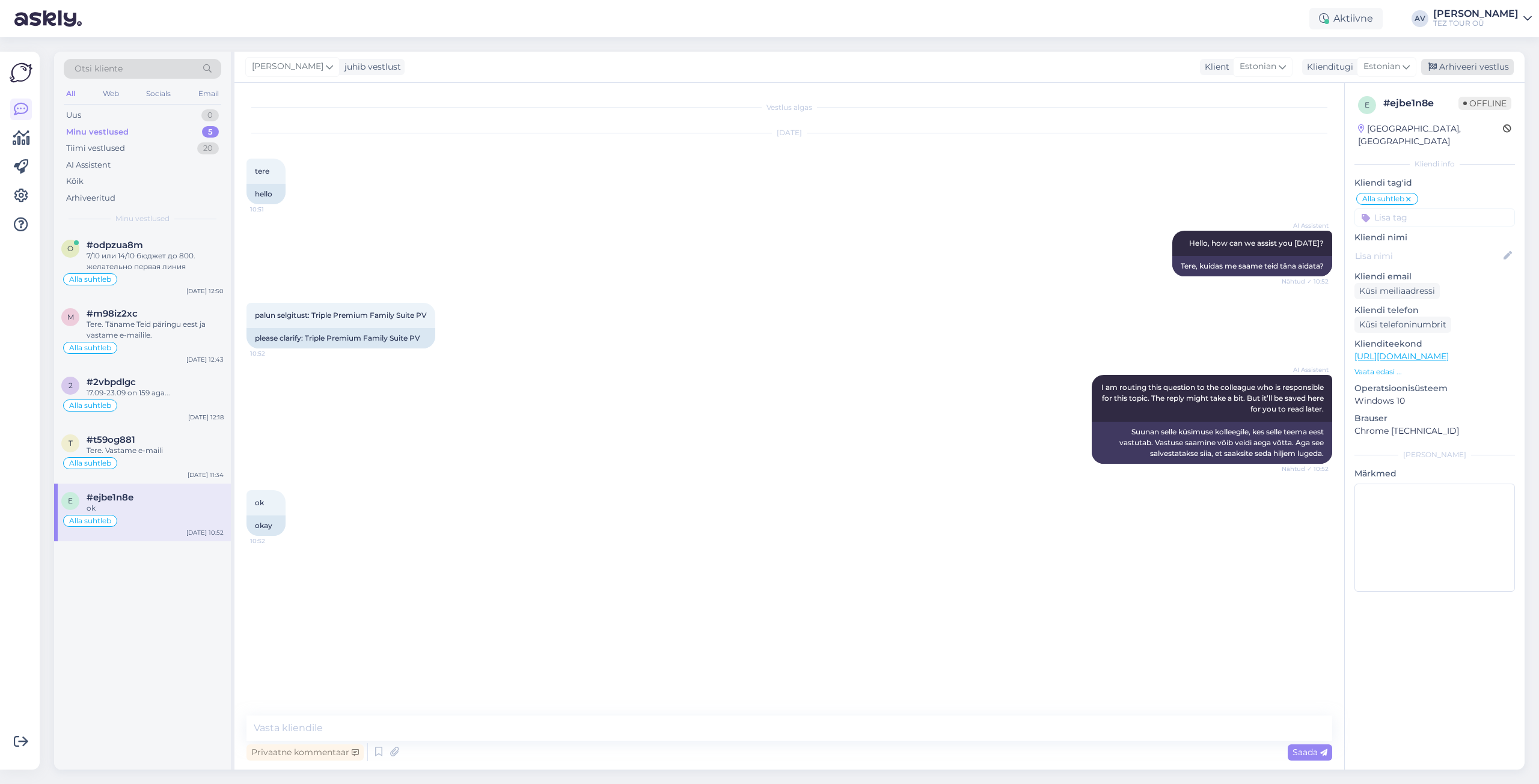
click at [1473, 65] on div "Arhiveeri vestlus" at bounding box center [1467, 66] width 93 height 16
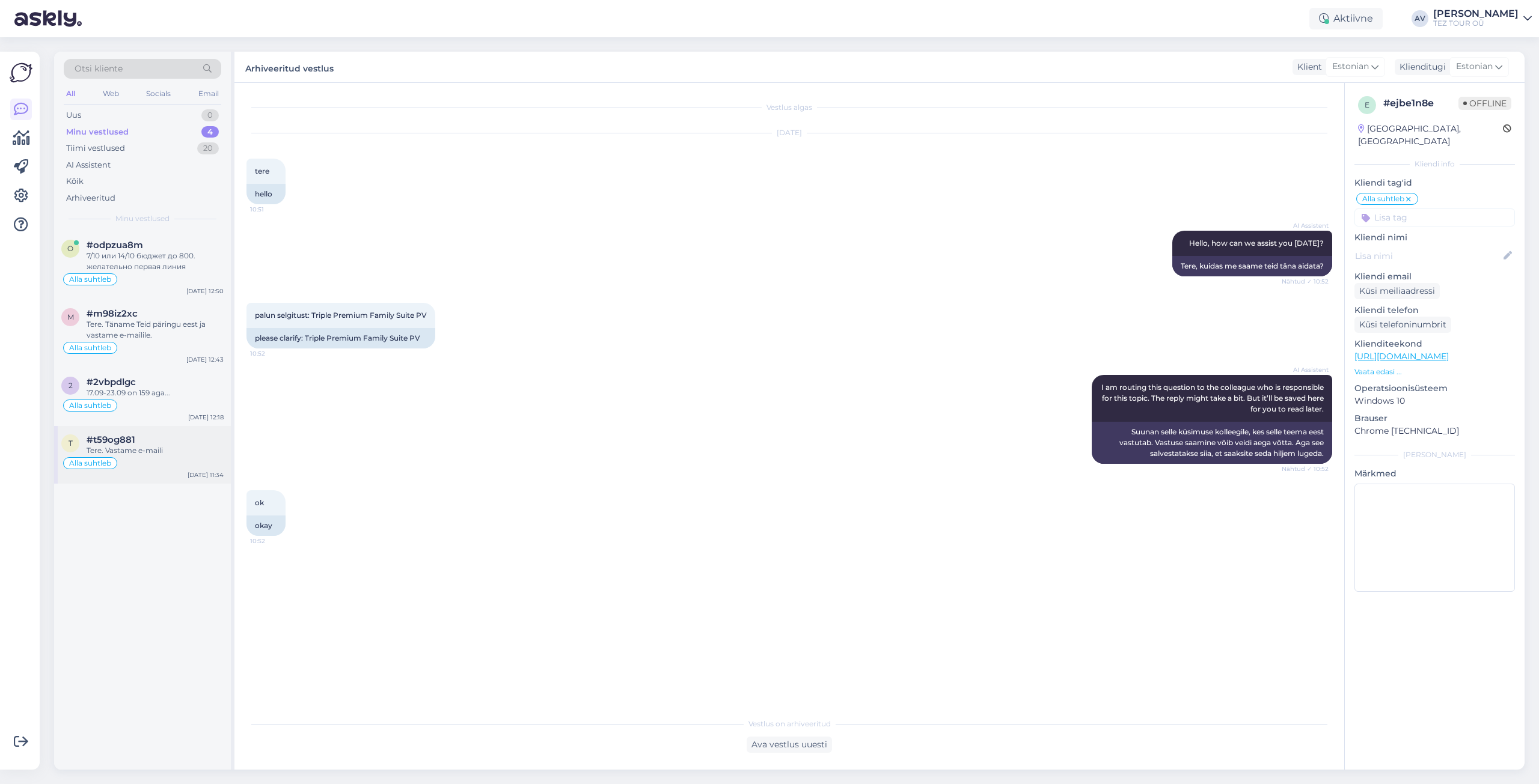
click at [145, 453] on div "Tere. Vastame e-maili" at bounding box center [155, 450] width 137 height 11
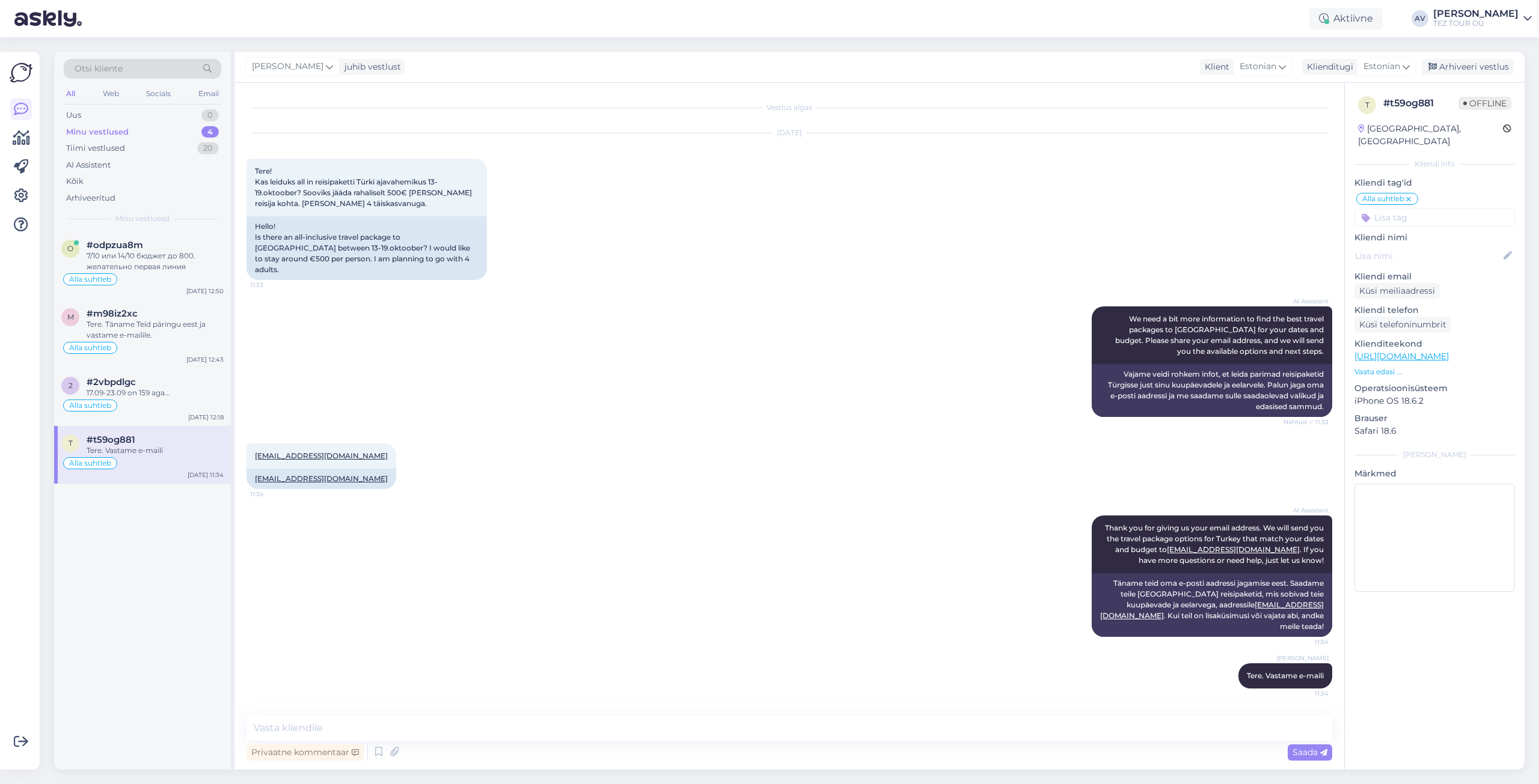
click at [1074, 695] on div "Vestlus algas [DATE] Tere! Kas leiduks all in reisipaketti Türki ajavahemikus 1…" at bounding box center [795, 400] width 1097 height 609
click at [663, 724] on textarea at bounding box center [789, 729] width 1086 height 26
type textarea "Pakkumised edastatud."
click at [1314, 752] on span "Saada" at bounding box center [1310, 752] width 35 height 11
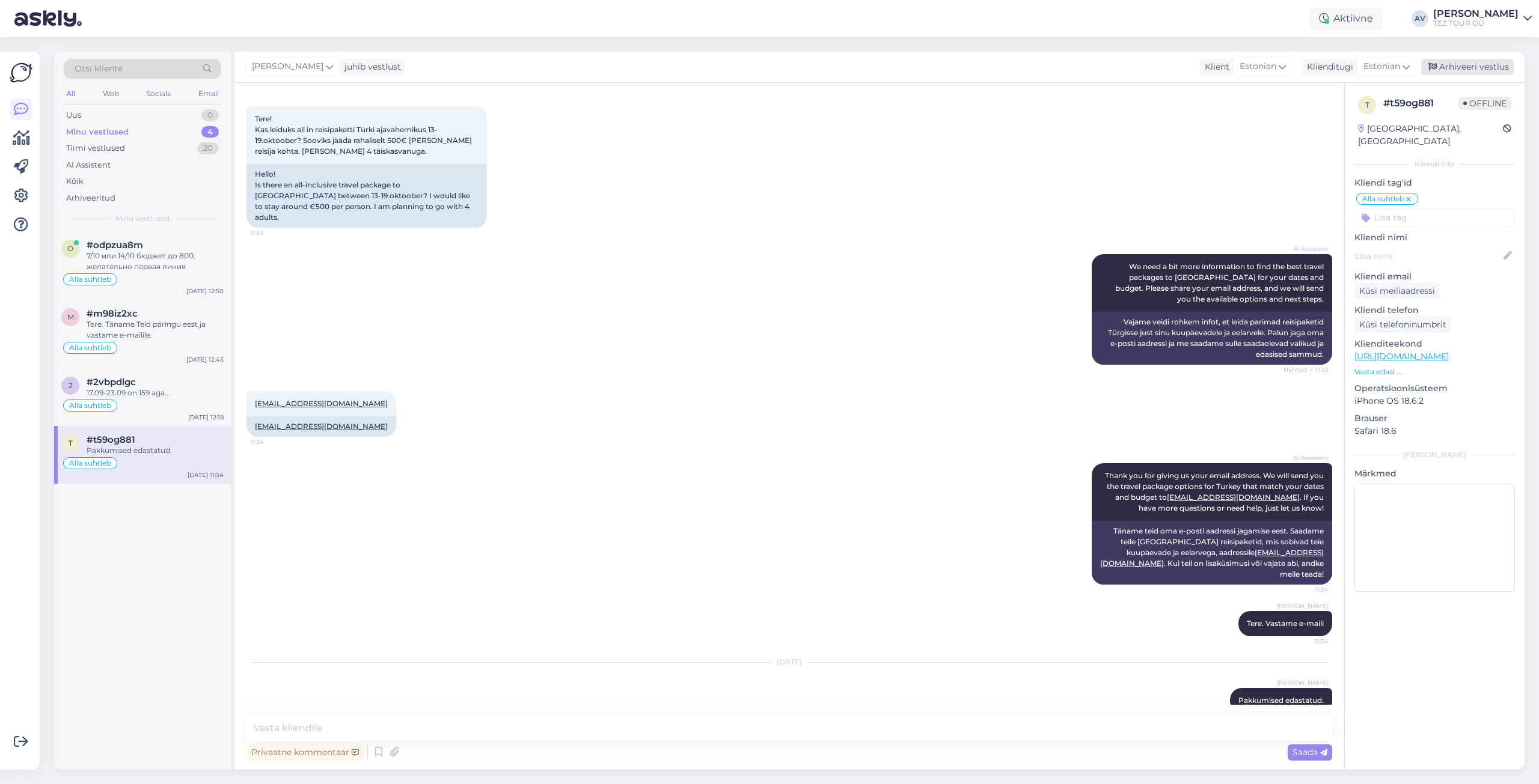
click at [1481, 65] on div "Arhiveeri vestlus" at bounding box center [1467, 66] width 93 height 16
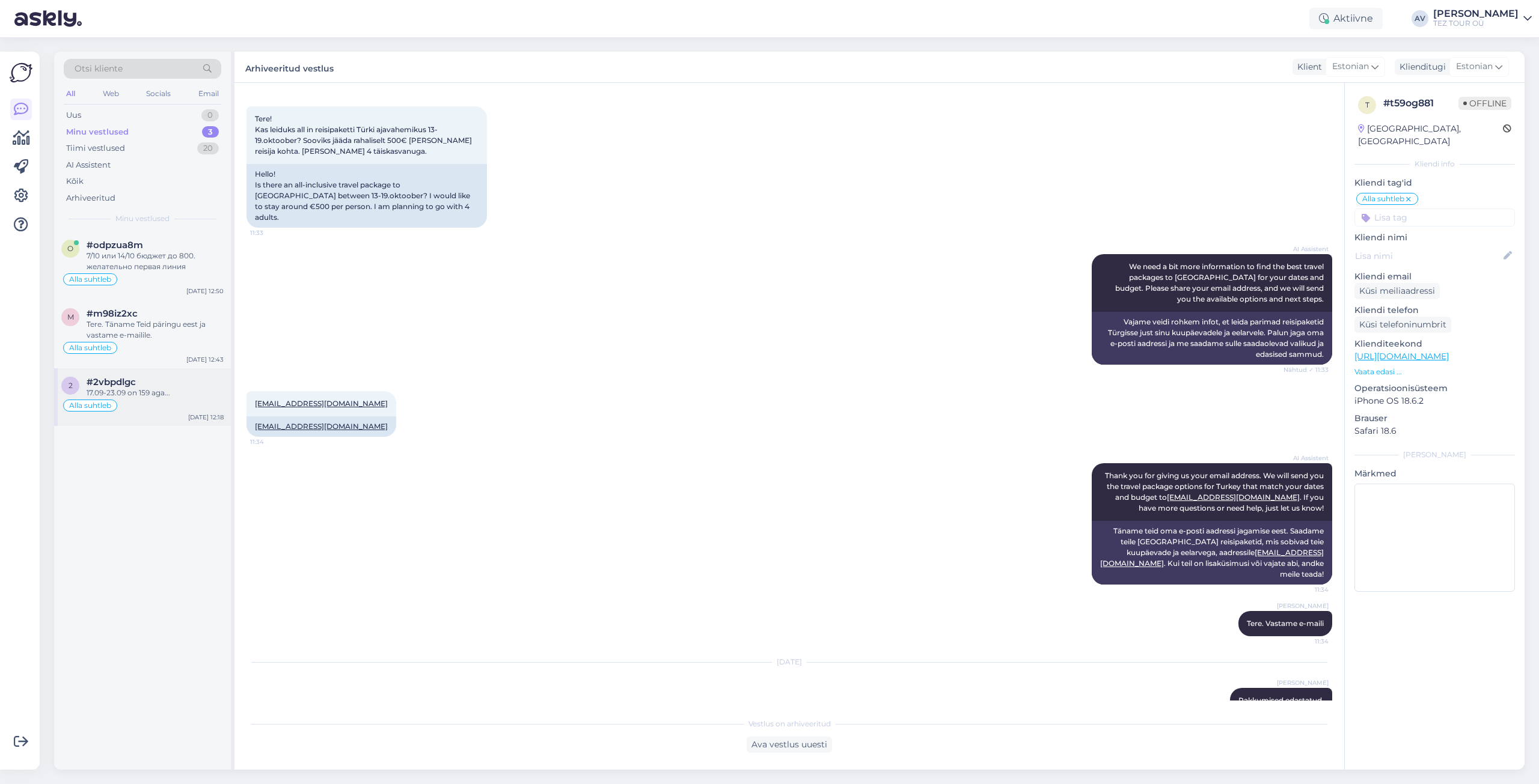
click at [148, 389] on div "17.09-23.09 on 159 aga..." at bounding box center [155, 392] width 137 height 11
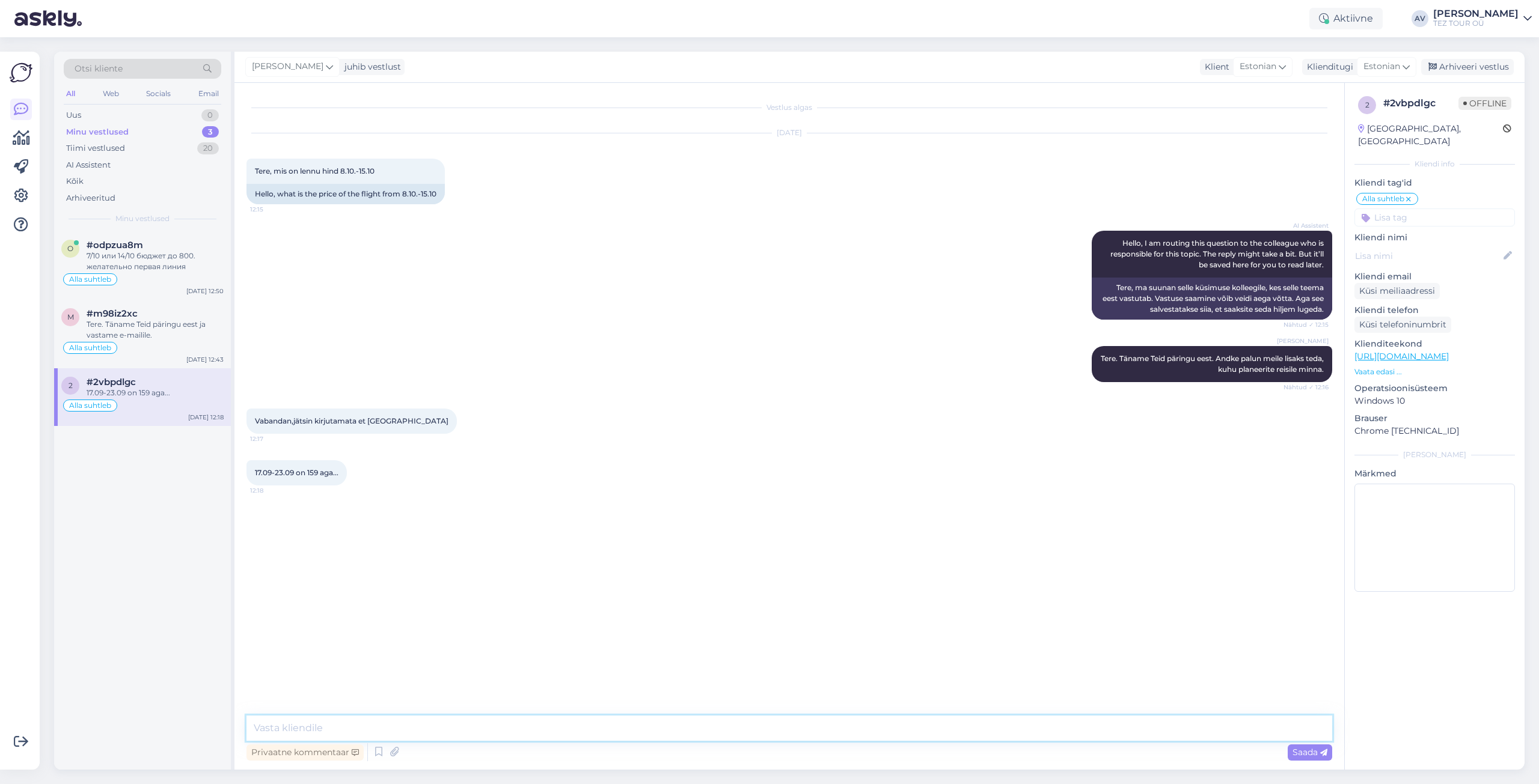
click at [516, 726] on textarea at bounding box center [789, 729] width 1086 height 26
paste textarea "Freebird Airlines [GEOGRAPHIC_DATA] (TLL) - [GEOGRAPHIC_DATA] ([GEOGRAPHIC_DATA…"
type textarea "Freebird Airlines [GEOGRAPHIC_DATA] (TLL) - [GEOGRAPHIC_DATA] ([GEOGRAPHIC_DATA…"
click at [1301, 753] on span "Saada" at bounding box center [1310, 752] width 35 height 11
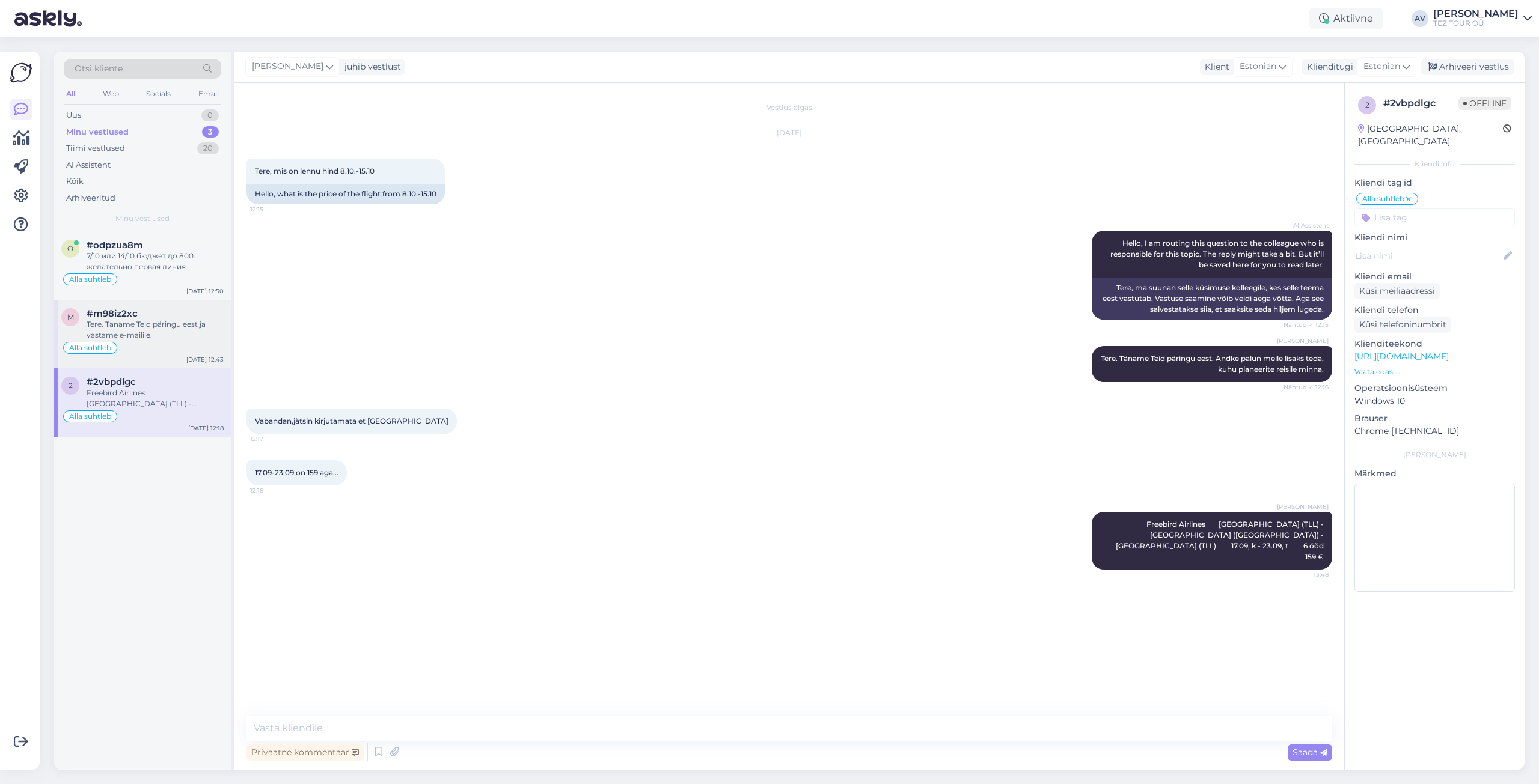
click at [159, 330] on div "Tere. Täname Teid päringu eest ja vastame e-mailile." at bounding box center [155, 329] width 137 height 21
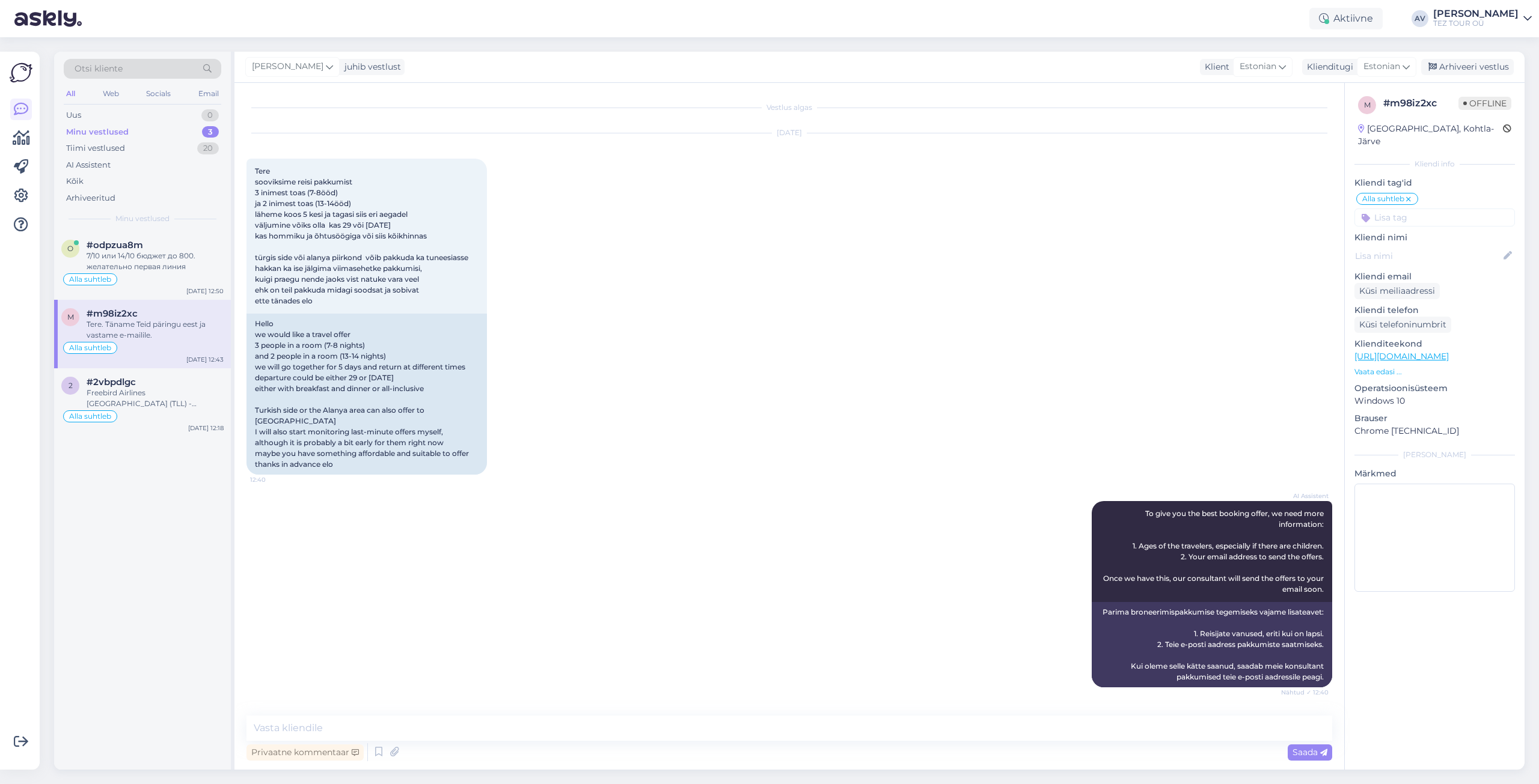
scroll to position [192, 0]
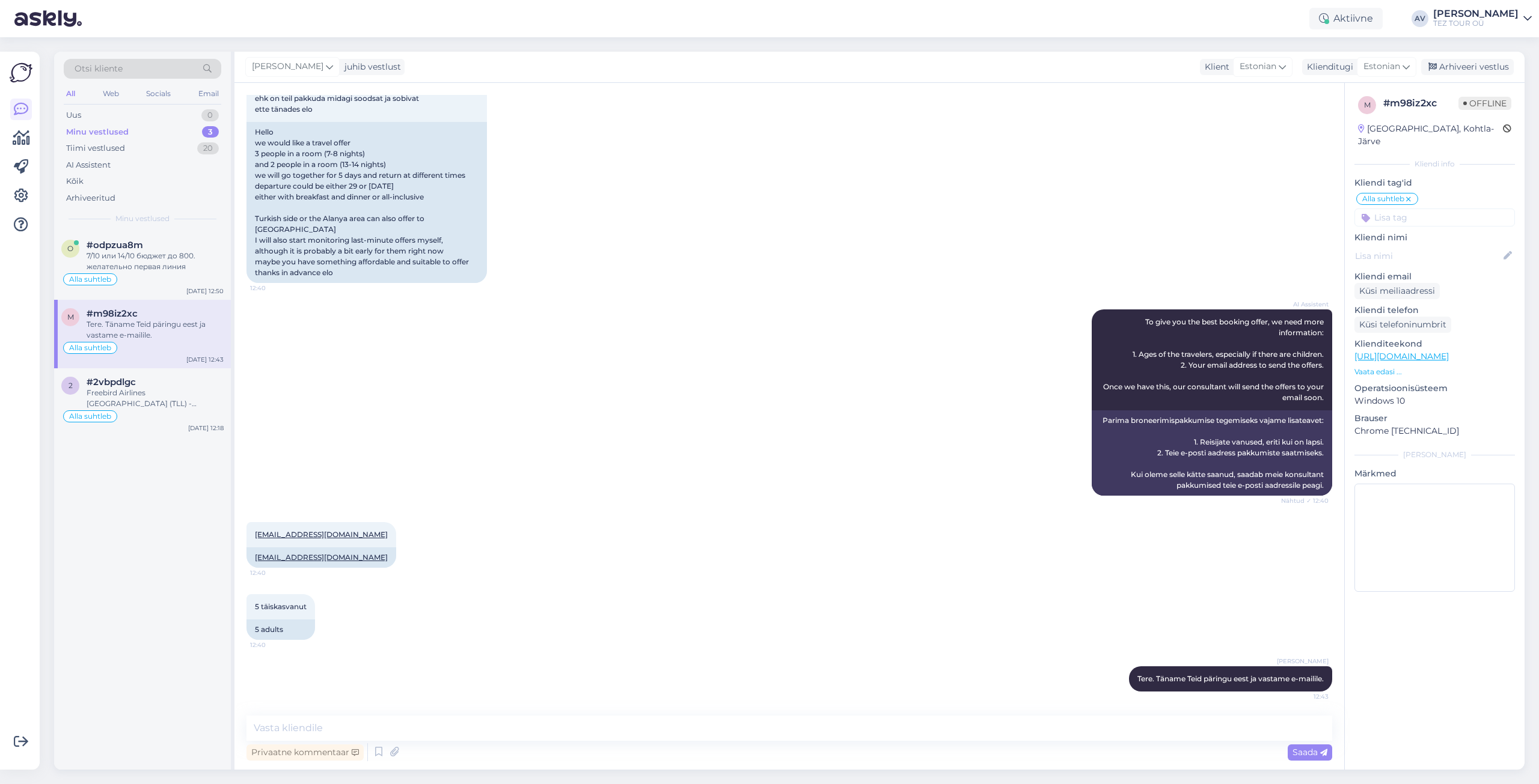
click at [1421, 588] on div "m # m98iz2xc Offline [GEOGRAPHIC_DATA], Kohtla-Järve Kliendi info Kliendi tag'i…" at bounding box center [1434, 346] width 180 height 527
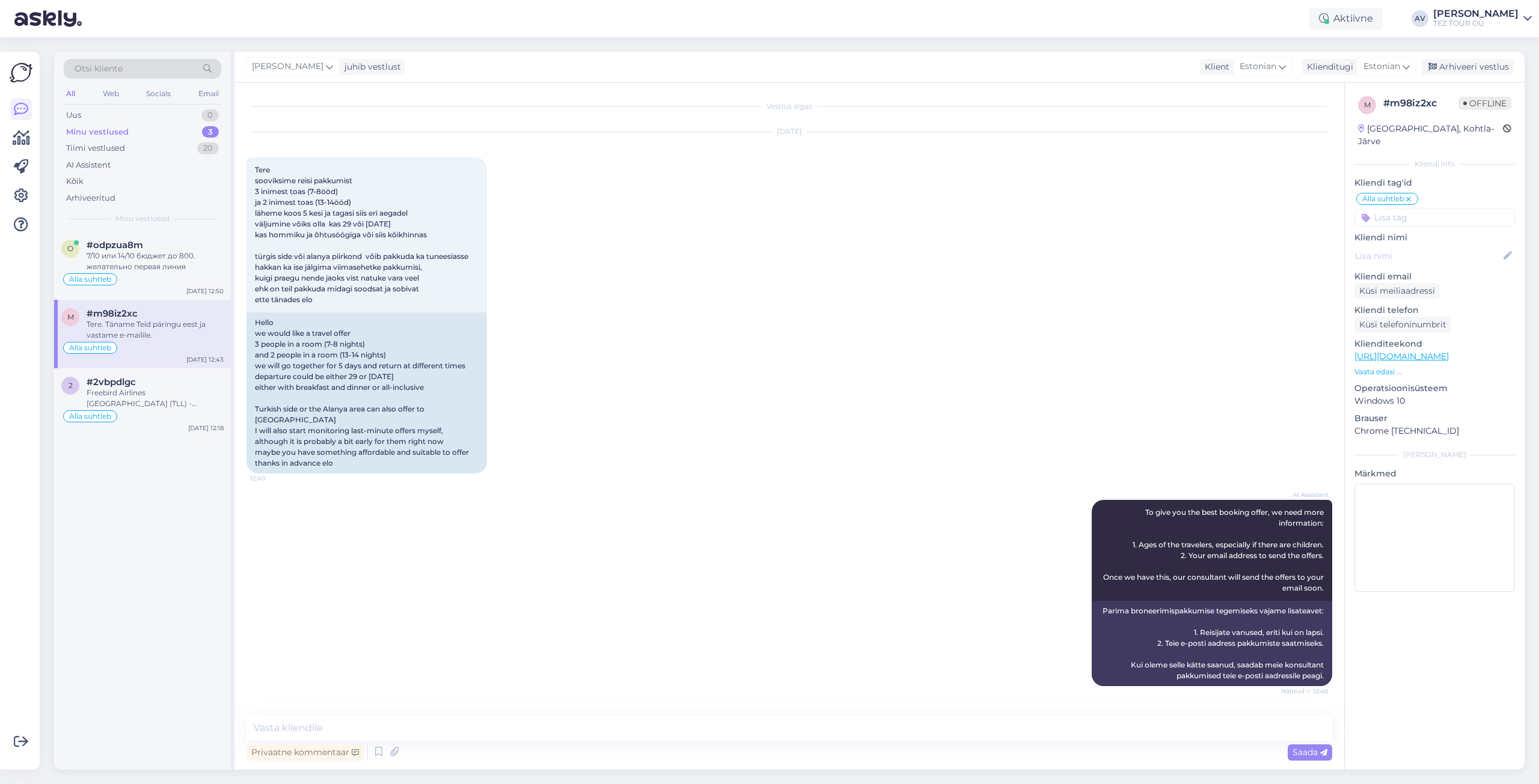
scroll to position [0, 0]
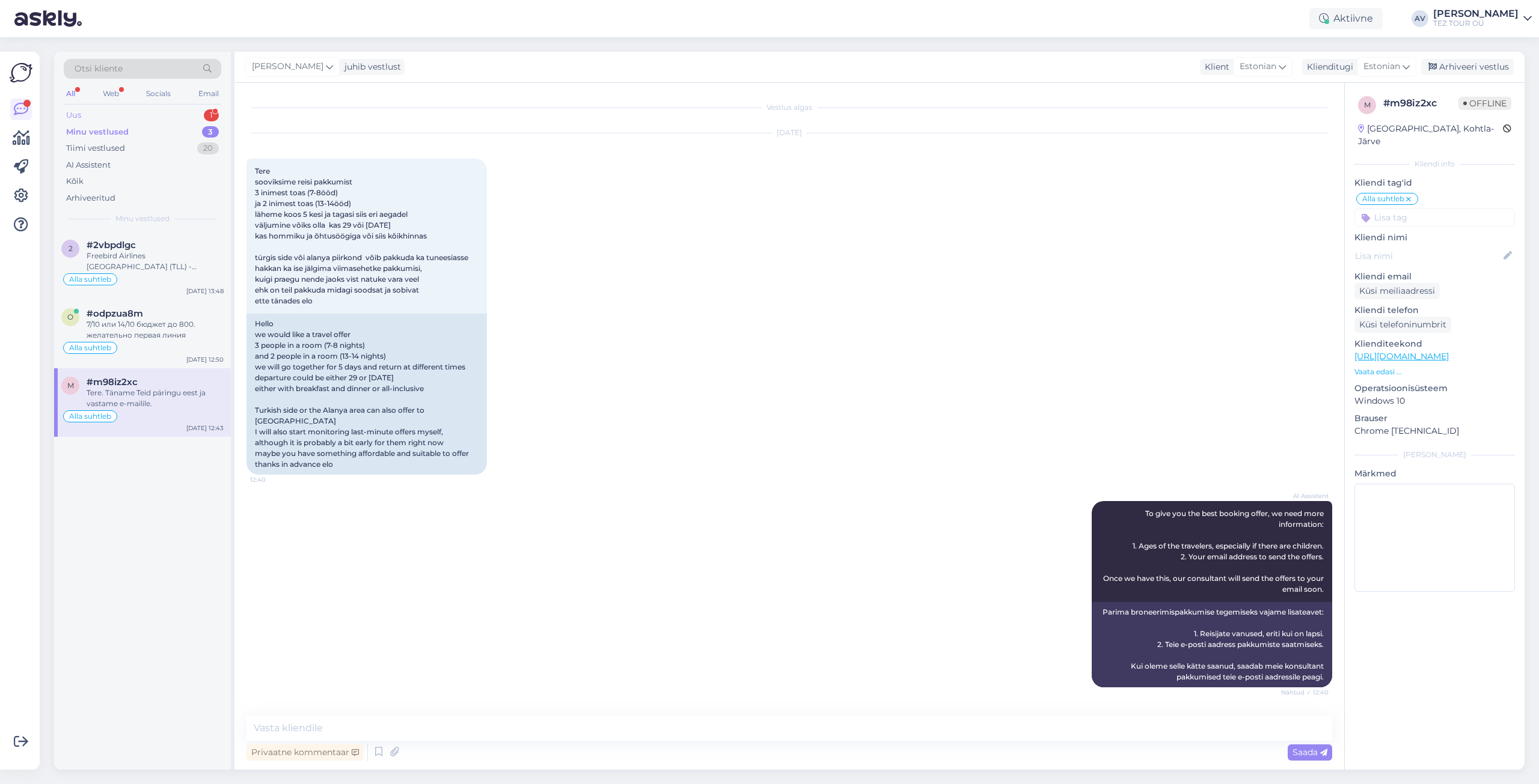
click at [106, 117] on div "Uus 1" at bounding box center [142, 116] width 158 height 17
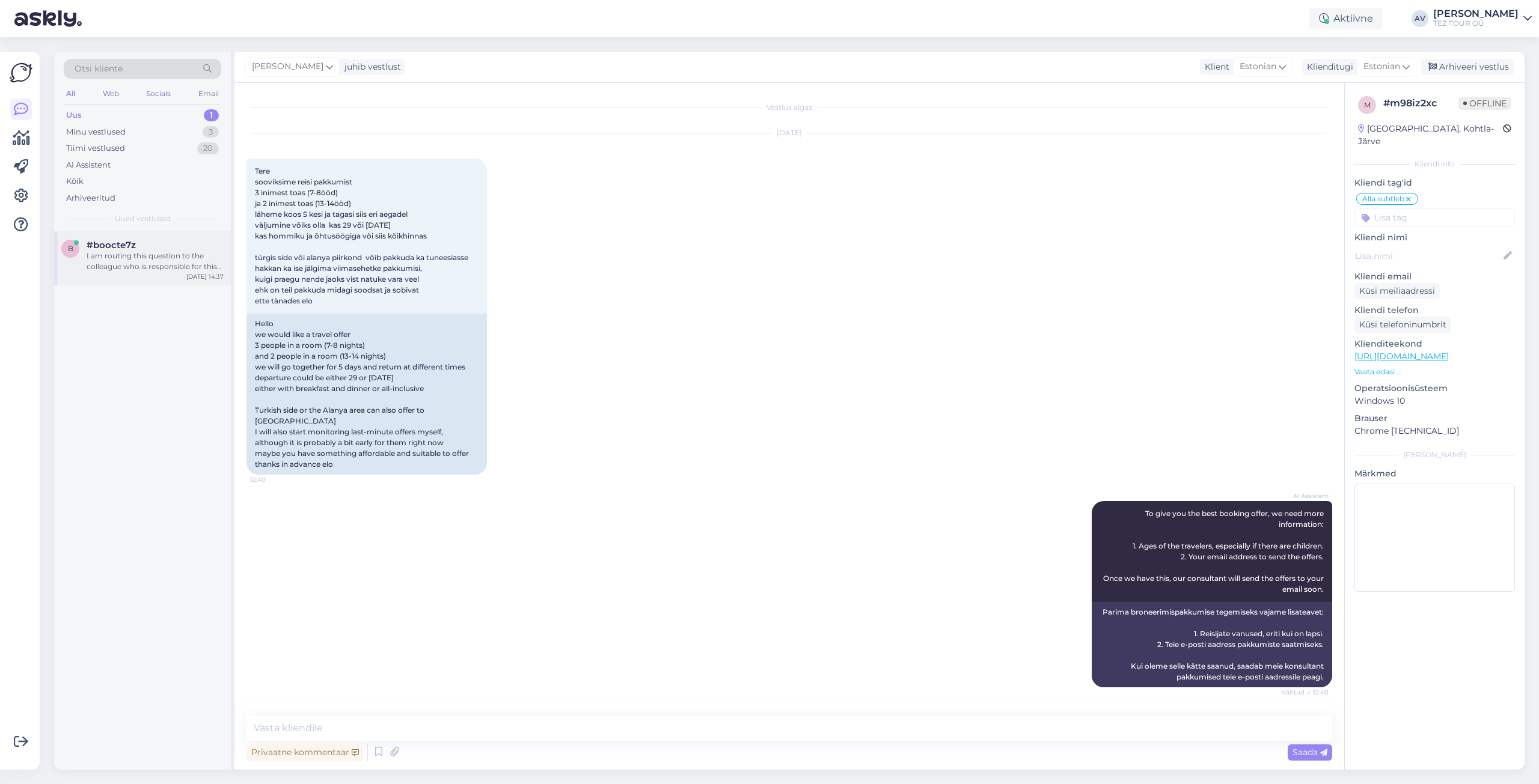
click at [129, 256] on div "I am routing this question to the colleague who is responsible for this topic. …" at bounding box center [155, 260] width 137 height 21
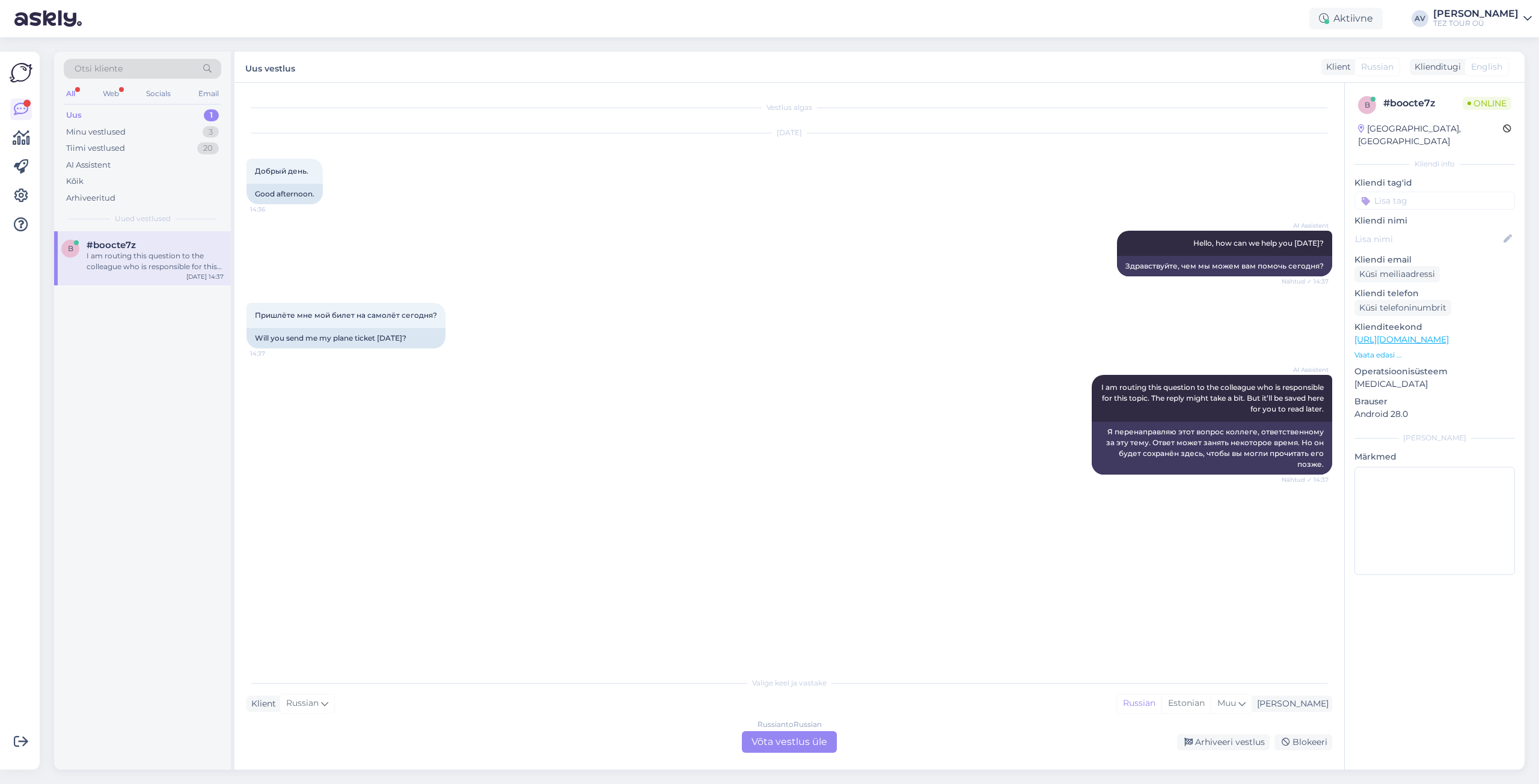
click at [801, 742] on div "Russian to Russian Võta vestlus üle" at bounding box center [790, 741] width 95 height 21
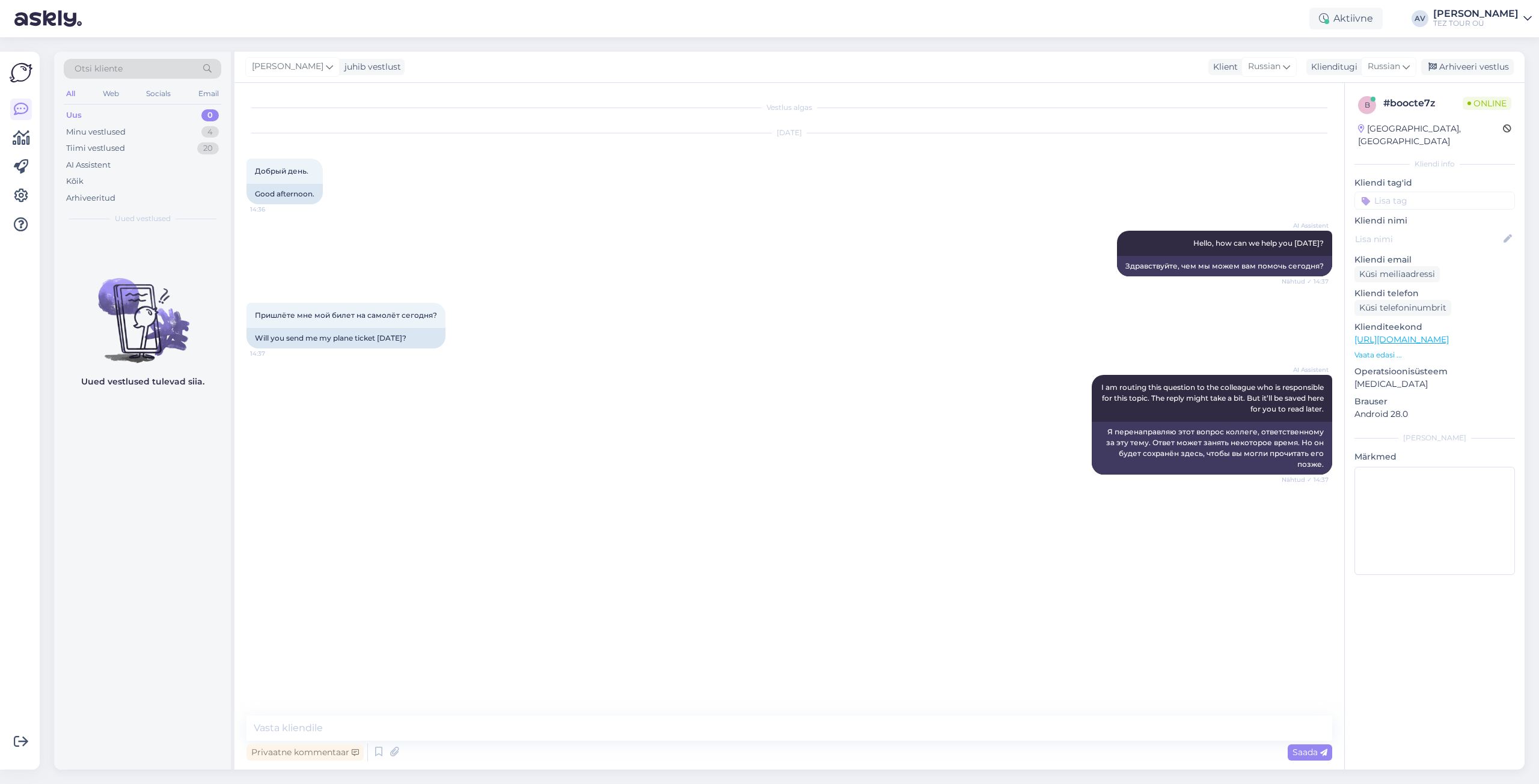
click at [1409, 192] on input at bounding box center [1434, 200] width 160 height 18
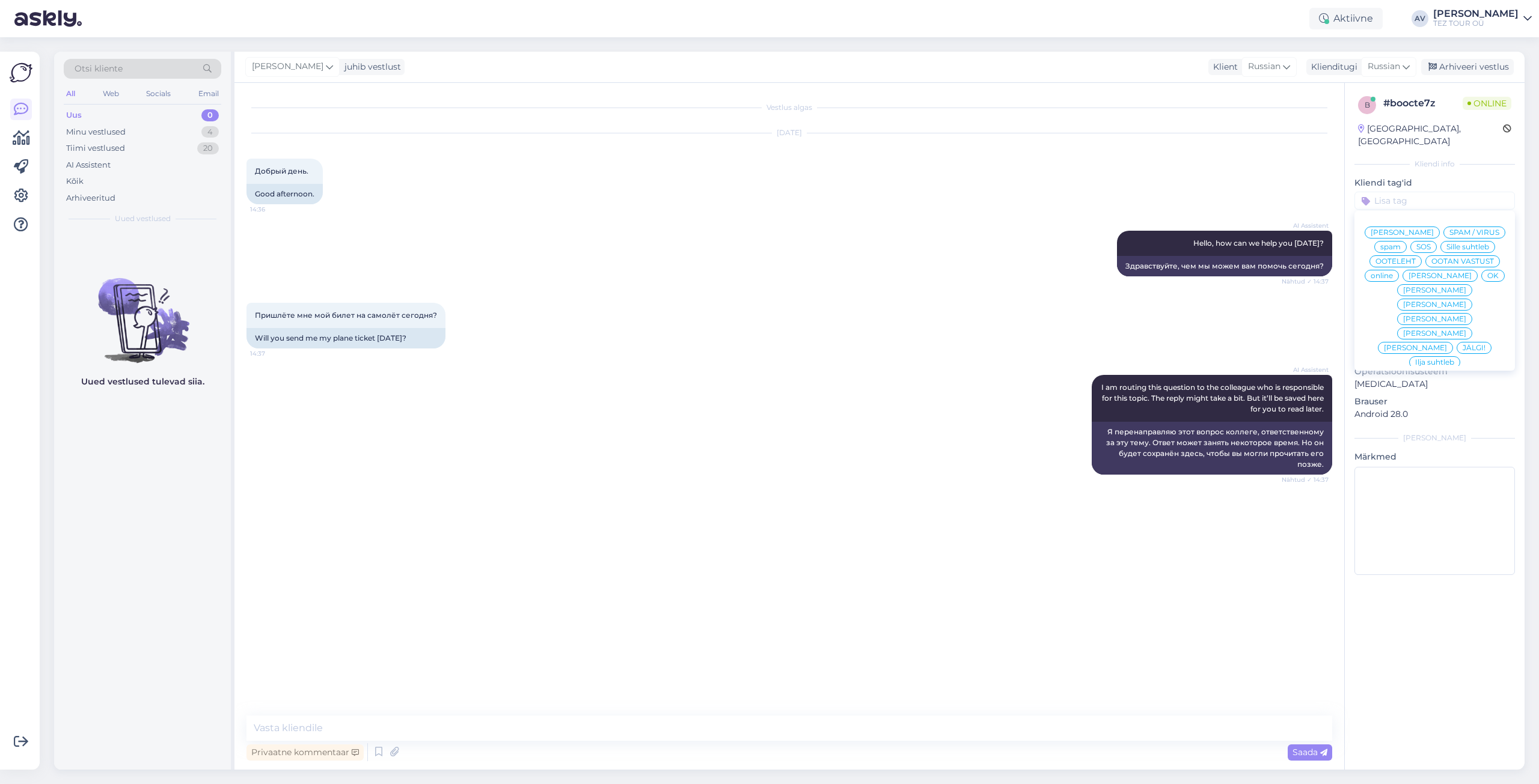
click at [1418, 445] on span "Alla suhtleb" at bounding box center [1434, 449] width 42 height 7
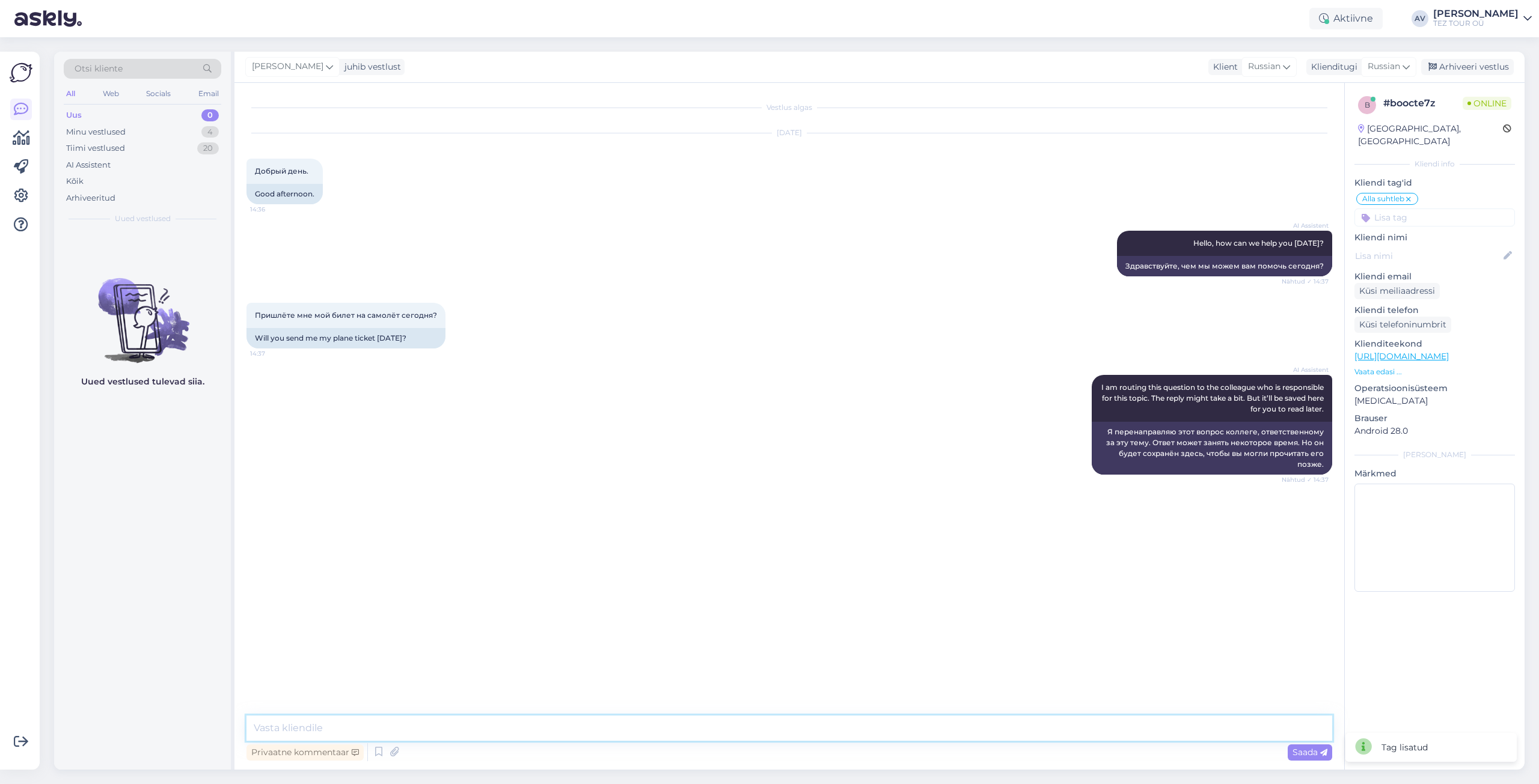
click at [1011, 730] on textarea at bounding box center [789, 729] width 1086 height 26
type textarea "Ж"
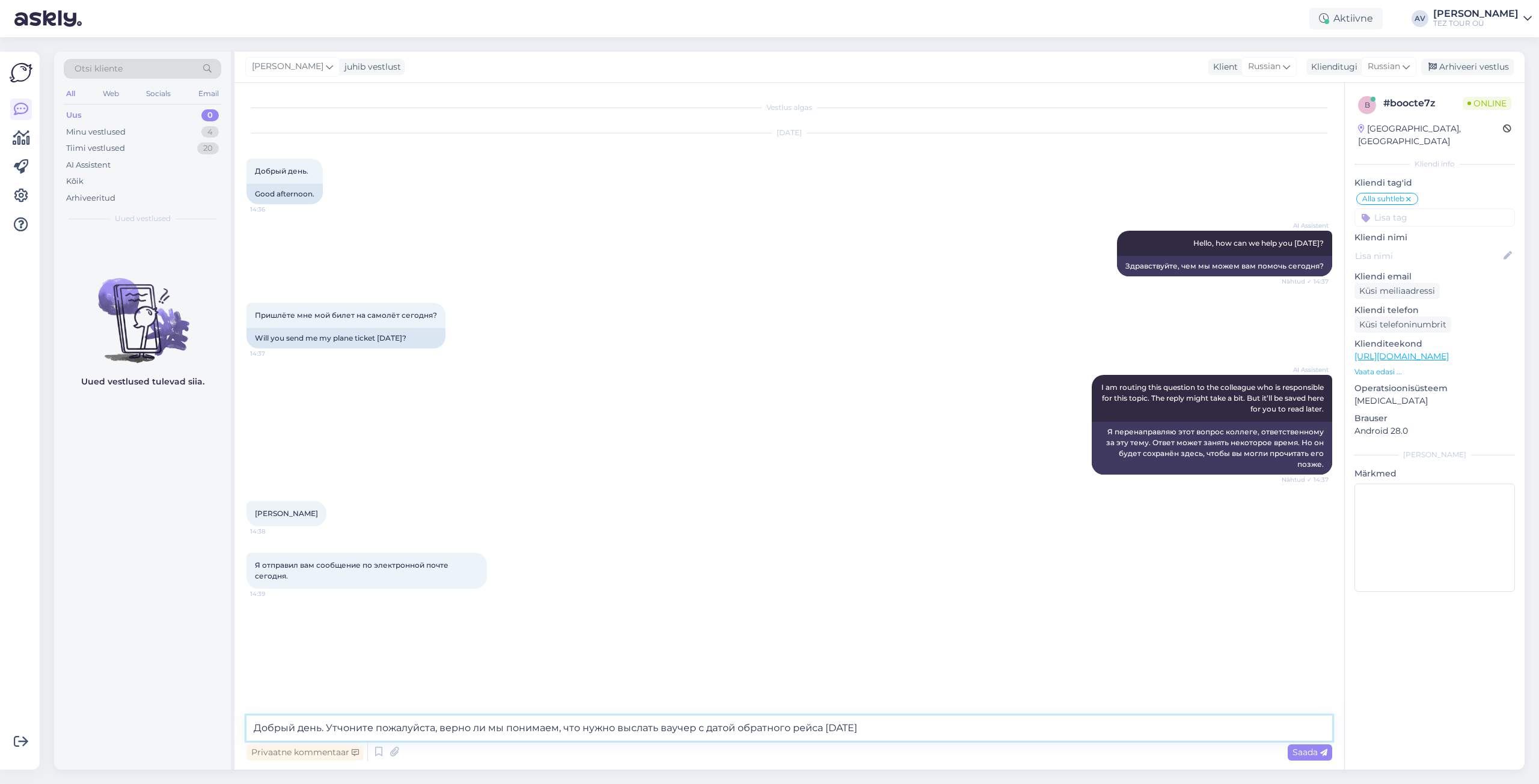
type textarea "Добрый день. Утчоните пожалуйста, верно ли мы понимаем, что нужно выслать вауче…"
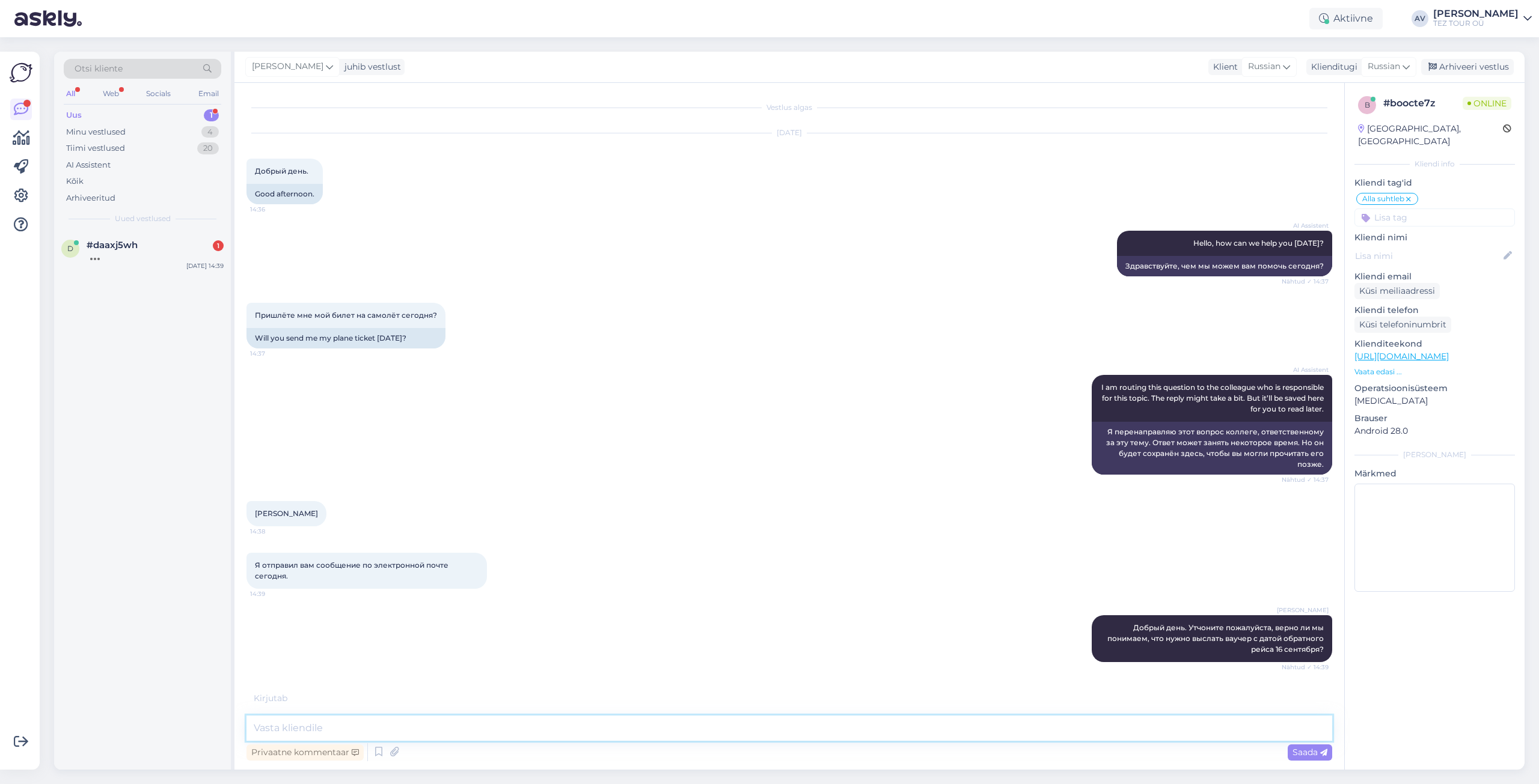
click at [612, 723] on textarea at bounding box center [789, 729] width 1086 height 26
type textarea "Да\. мы получили сообщение."
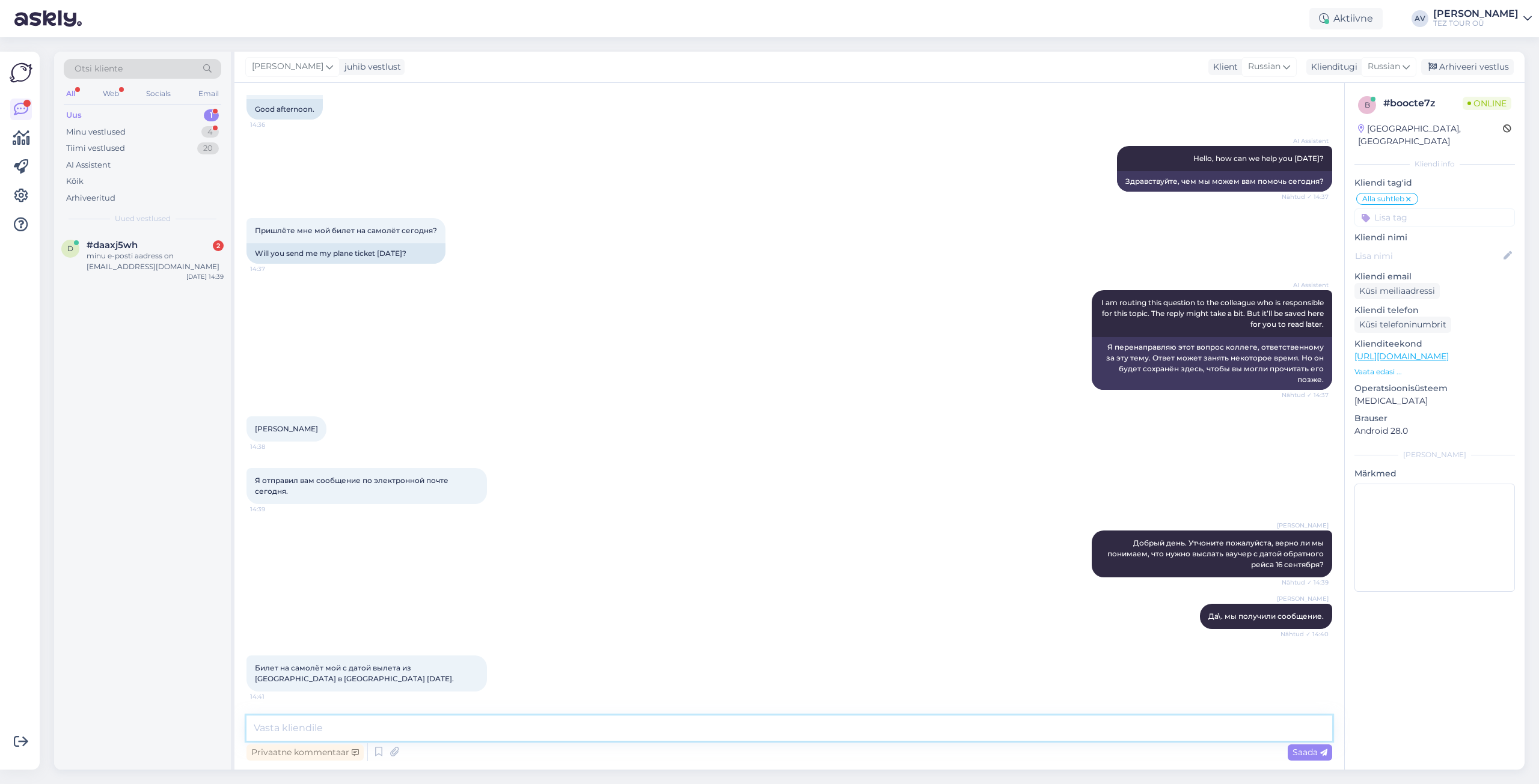
scroll to position [136, 0]
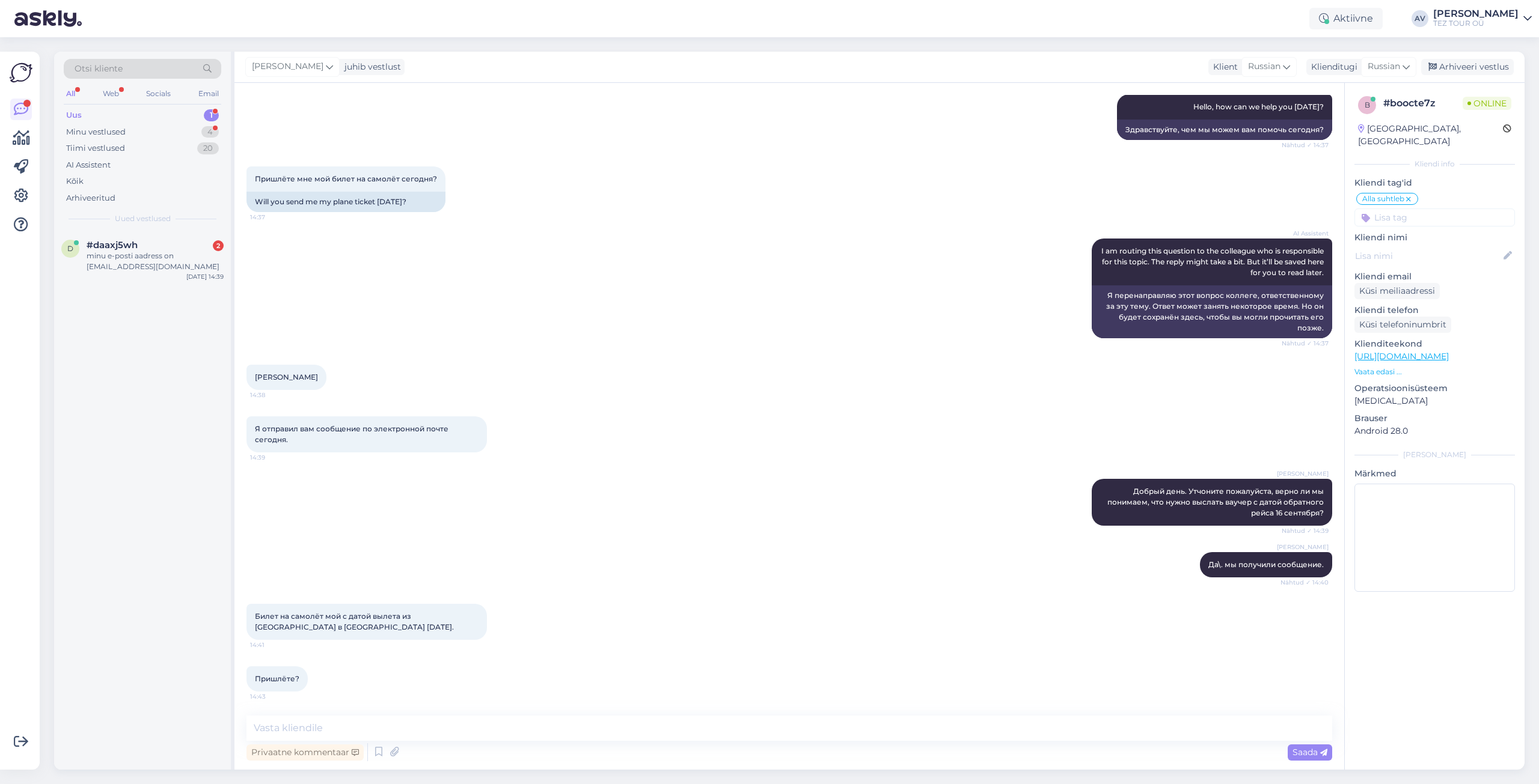
click at [449, 709] on div "Vestlus algas [DATE] Добрый день. 14:36 Good afternoon. AI Assistent Hello, how…" at bounding box center [789, 426] width 1110 height 687
click at [471, 730] on textarea at bounding box center [789, 729] width 1086 height 26
type textarea "l"
type textarea "через 3 минуты, [PERSON_NAME] можно проверить в почте"
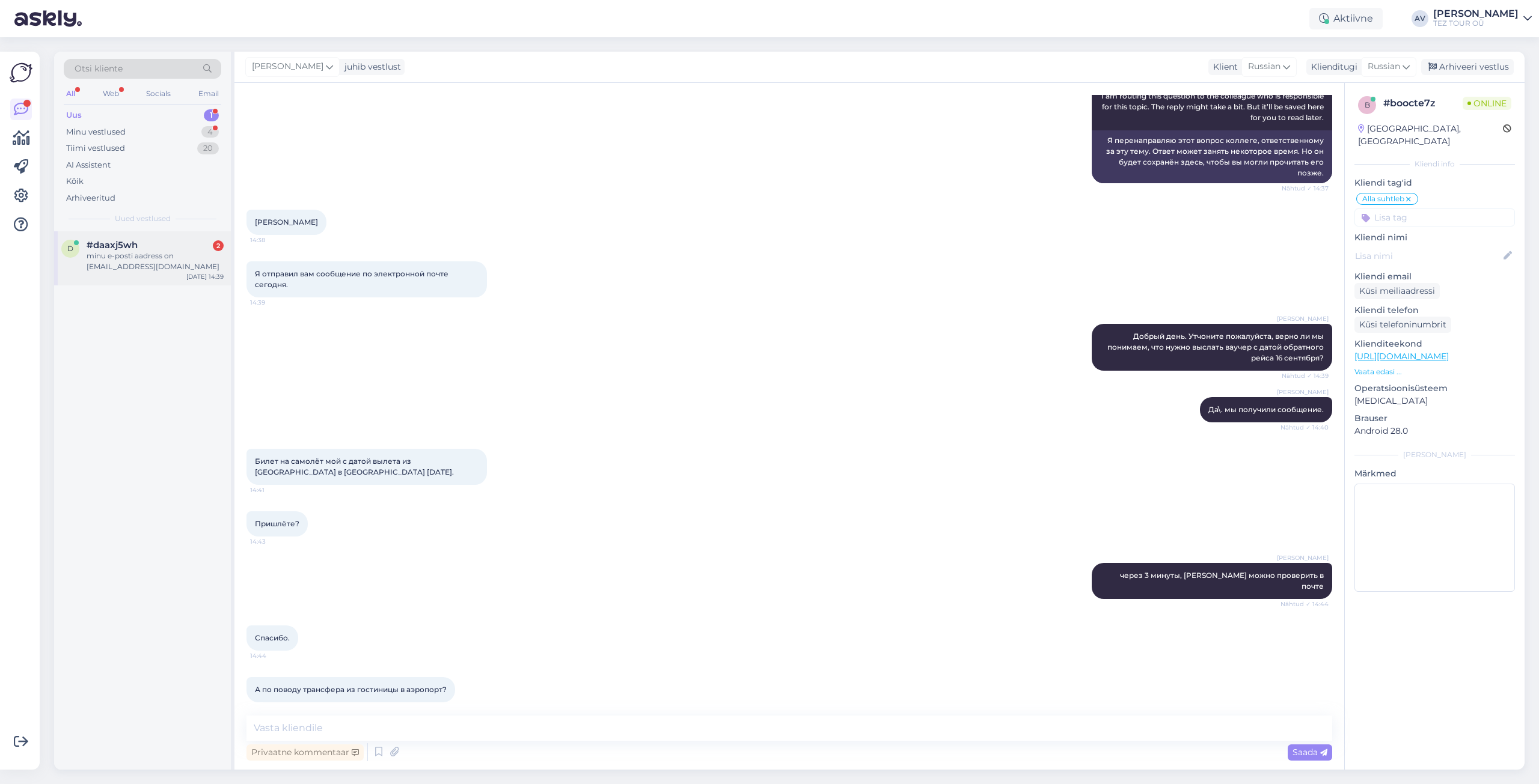
click at [119, 261] on div "minu e-posti aadress on [EMAIL_ADDRESS][DOMAIN_NAME]" at bounding box center [155, 260] width 137 height 21
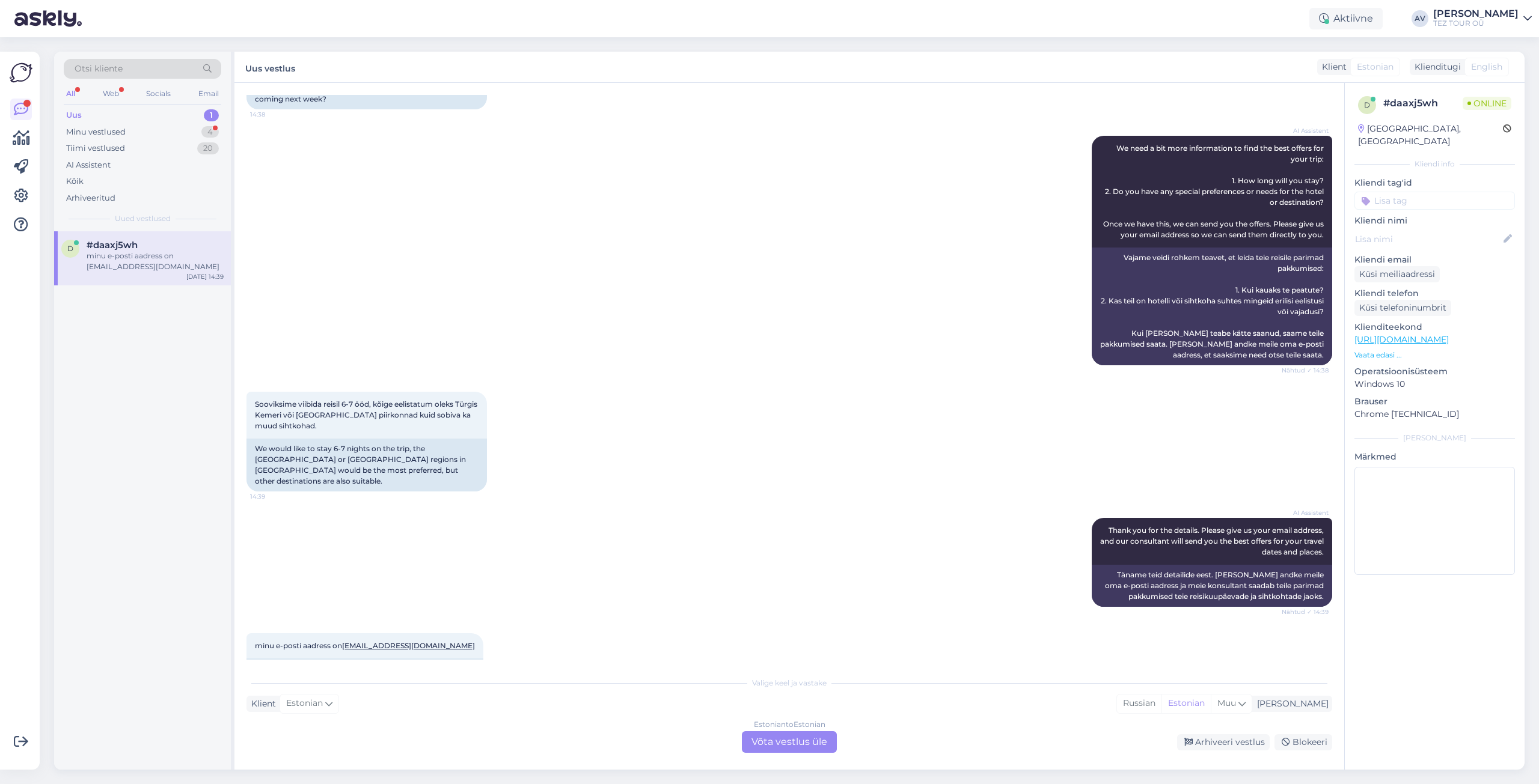
click at [777, 743] on div "Estonian to Estonian Võta vestlus üle" at bounding box center [790, 741] width 95 height 21
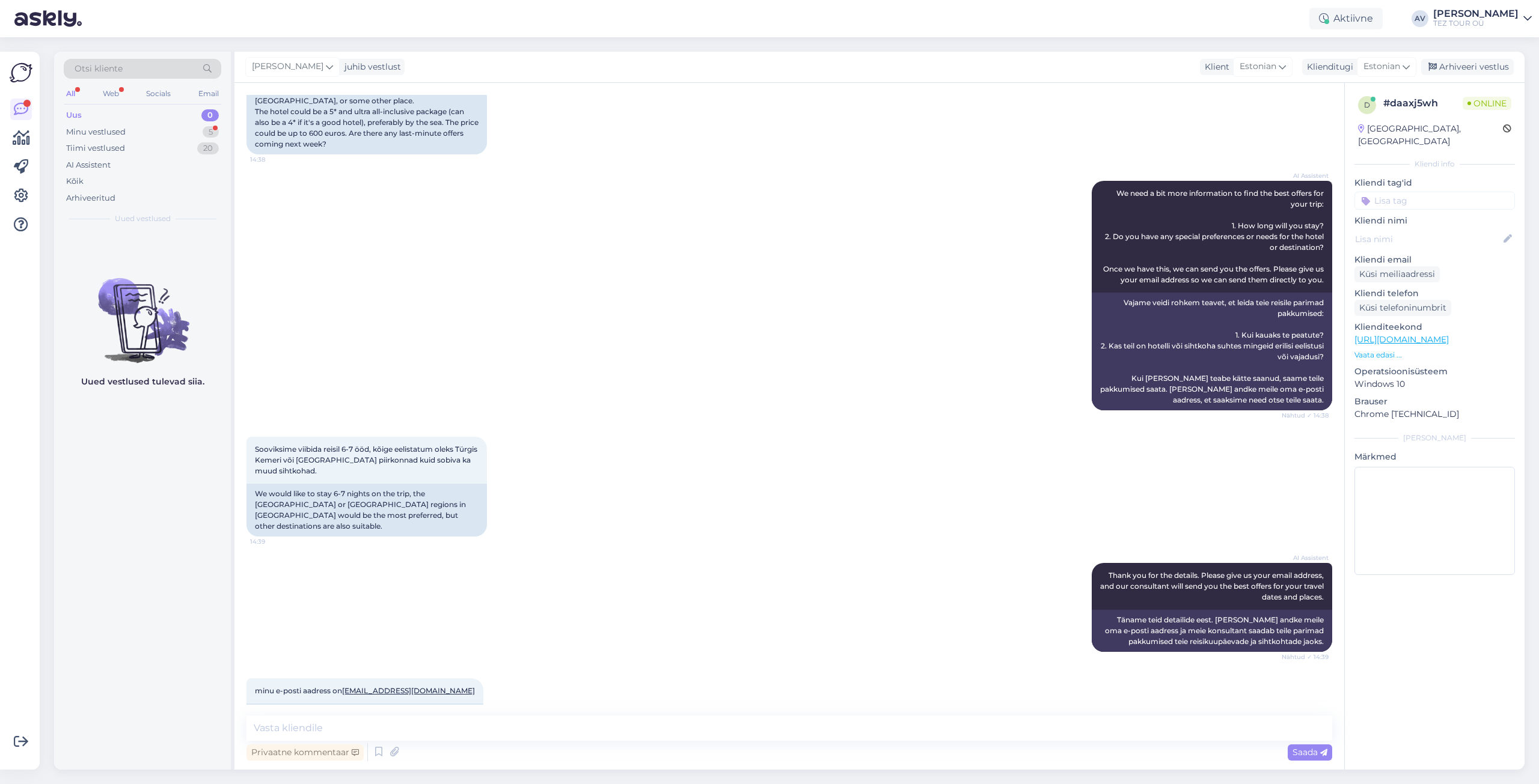
click at [1392, 192] on input at bounding box center [1434, 200] width 160 height 18
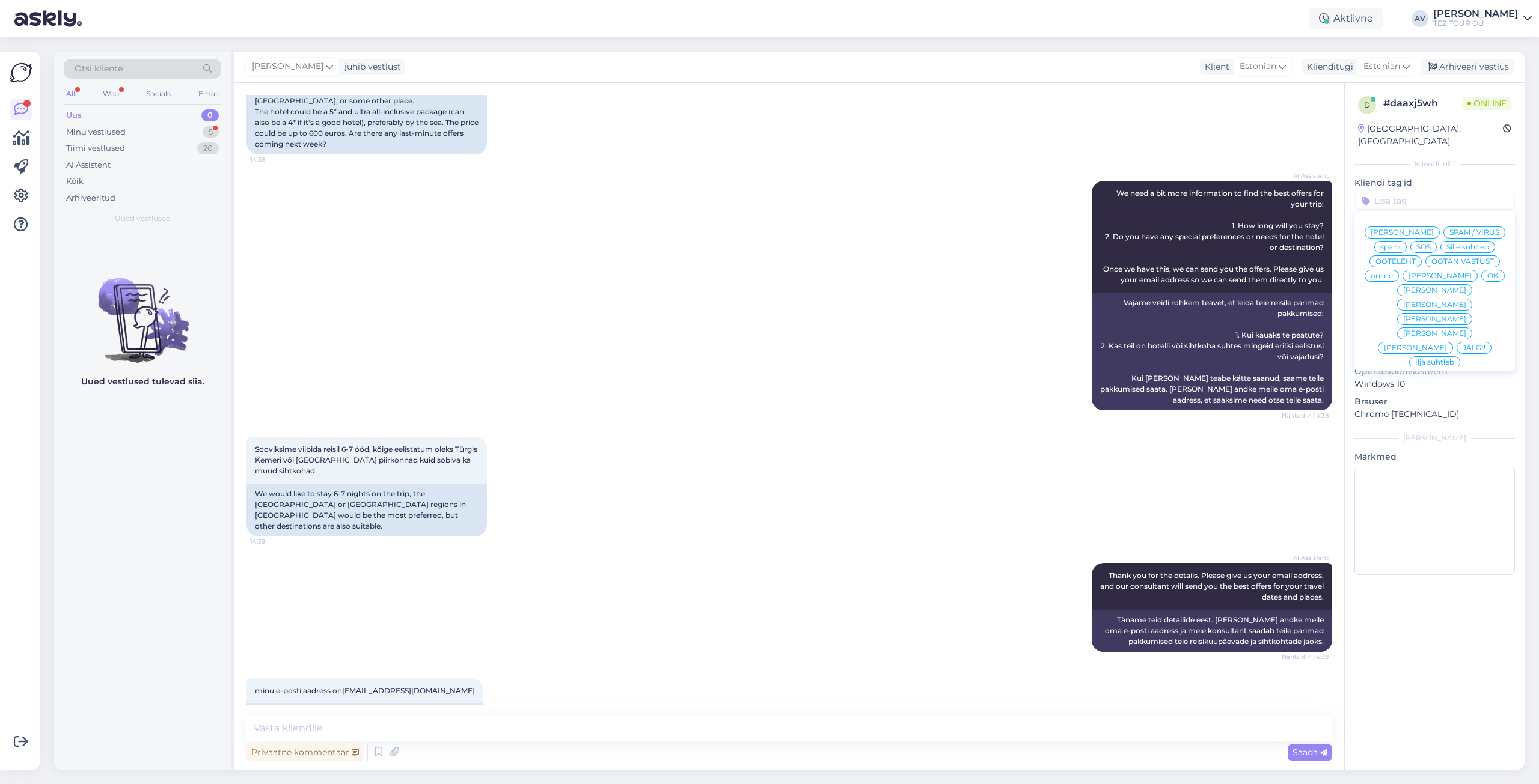
click at [1421, 445] on span "Alla suhtleb" at bounding box center [1434, 449] width 42 height 7
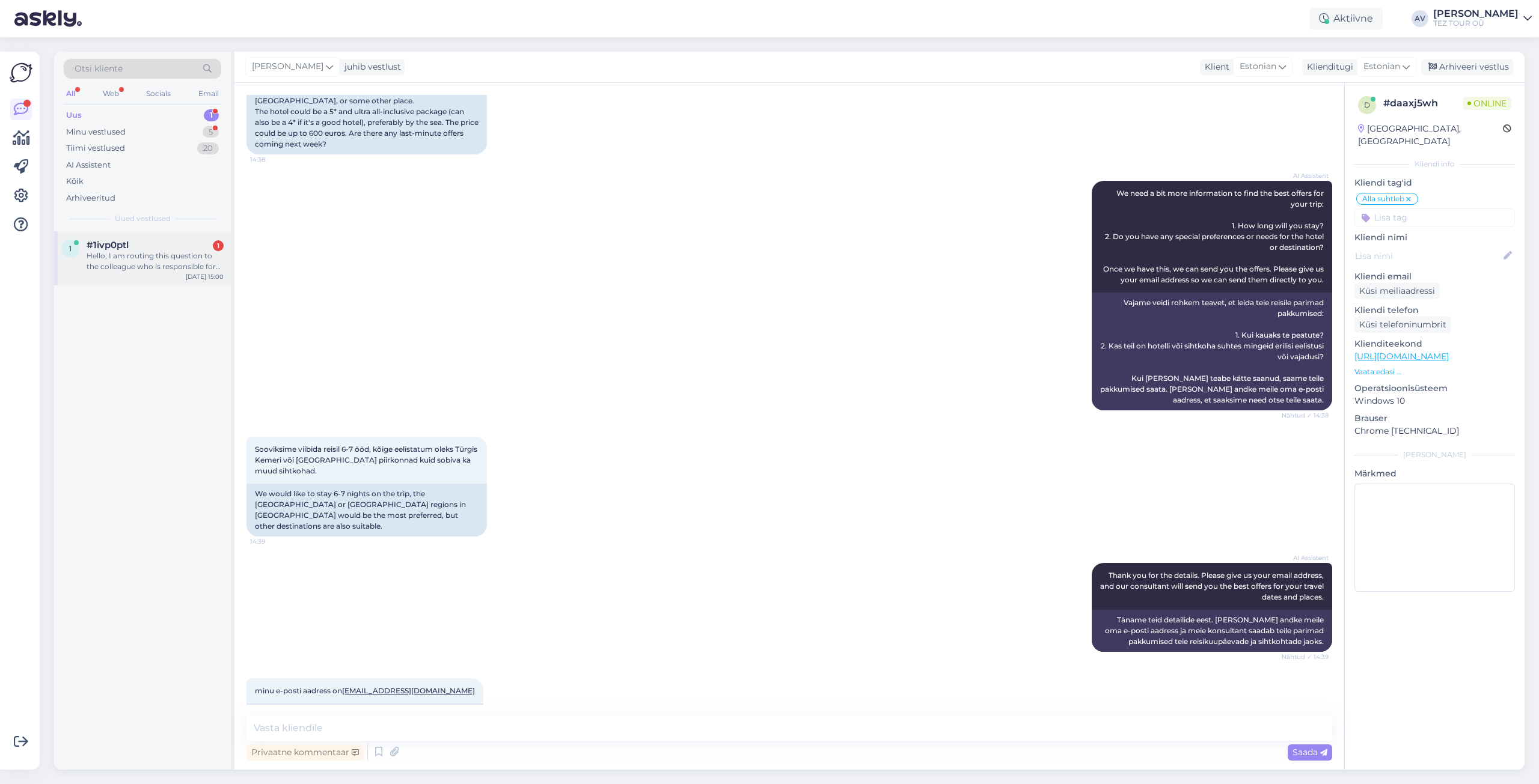
click at [151, 262] on div "Hello, I am routing this question to the colleague who is responsible for this …" at bounding box center [155, 260] width 137 height 21
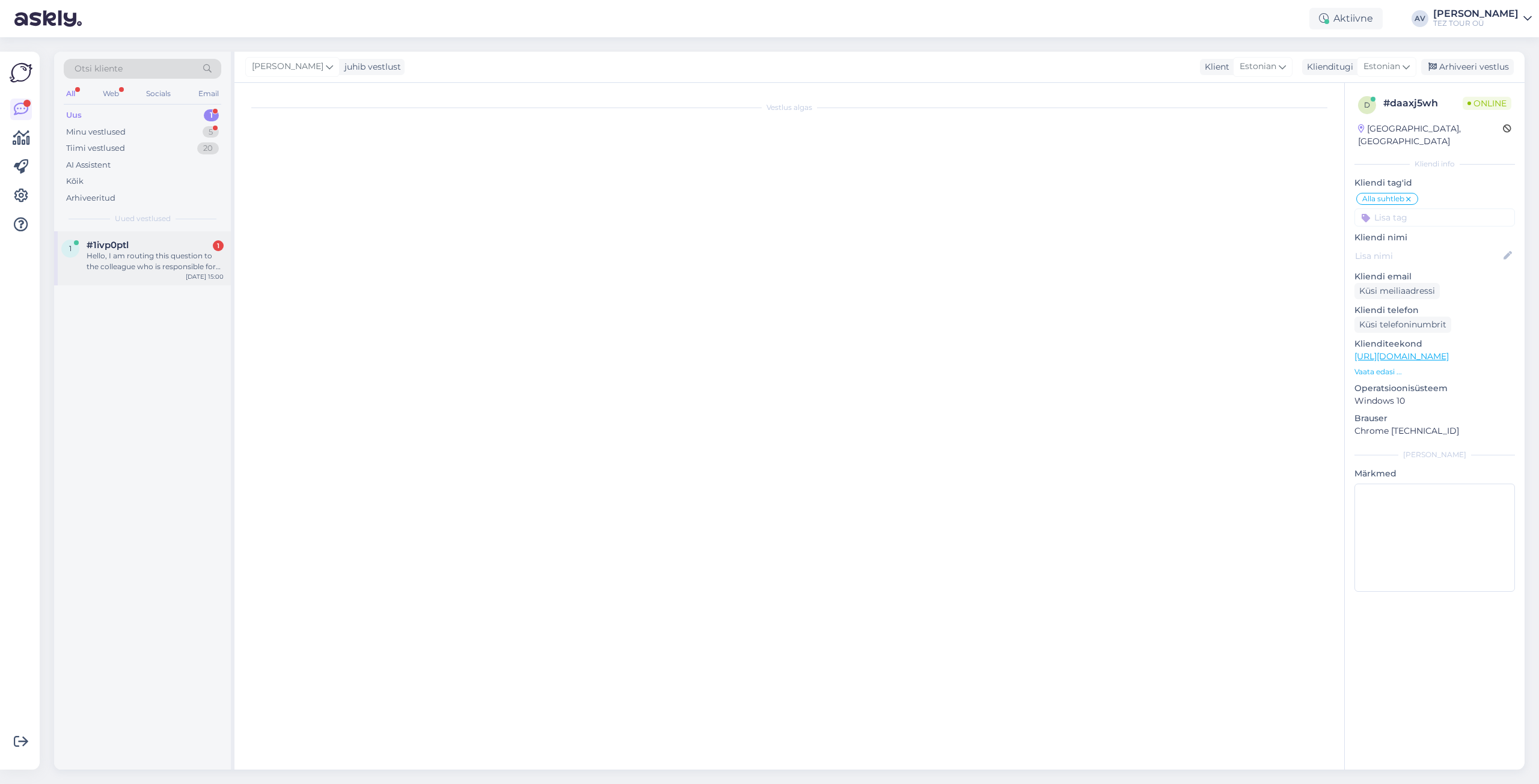
scroll to position [0, 0]
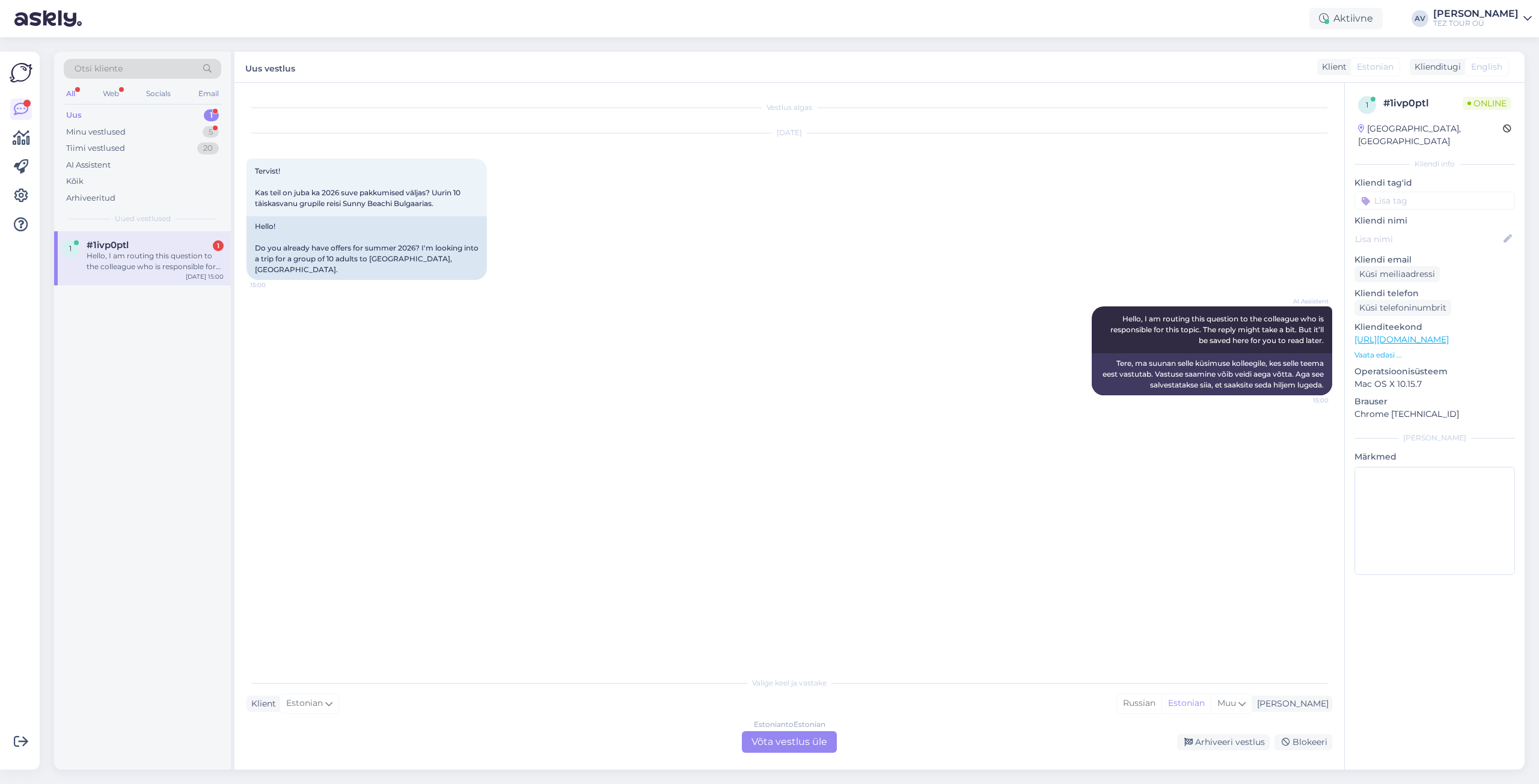
click at [802, 740] on div "Estonian to Estonian Võta vestlus üle" at bounding box center [790, 741] width 95 height 21
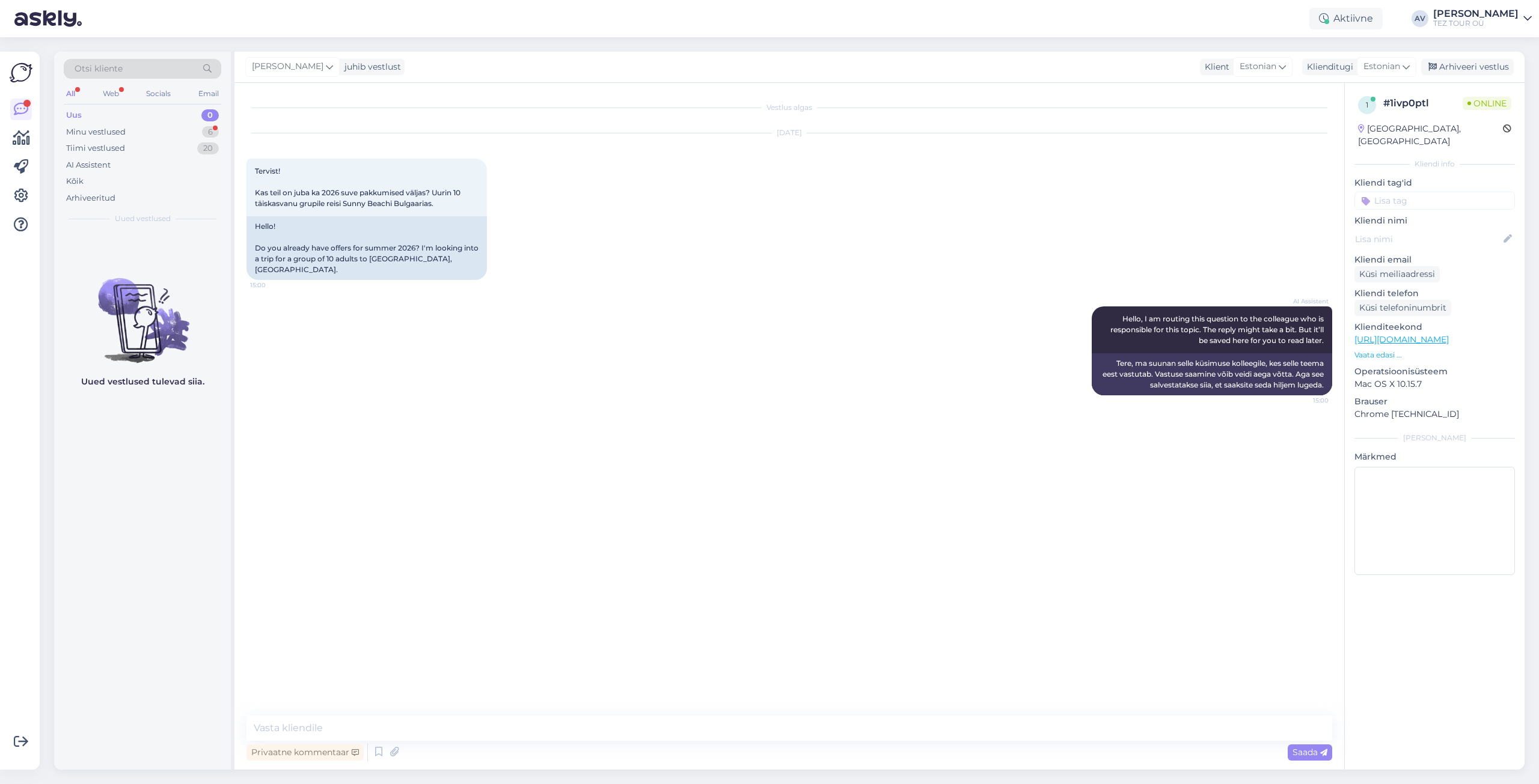
click at [1392, 192] on input at bounding box center [1434, 200] width 160 height 18
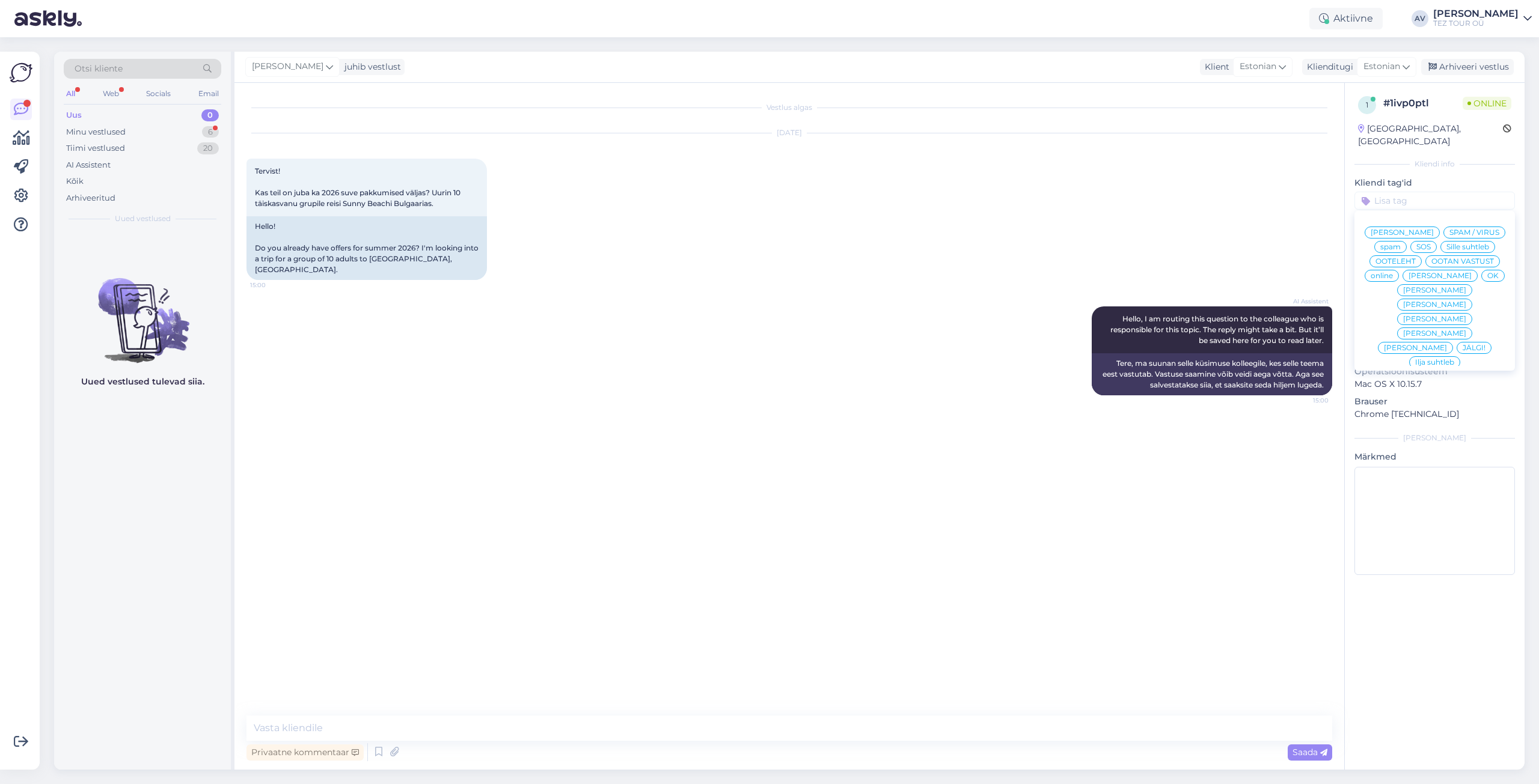
click at [1422, 445] on span "Alla suhtleb" at bounding box center [1434, 449] width 42 height 7
